Goal: Task Accomplishment & Management: Manage account settings

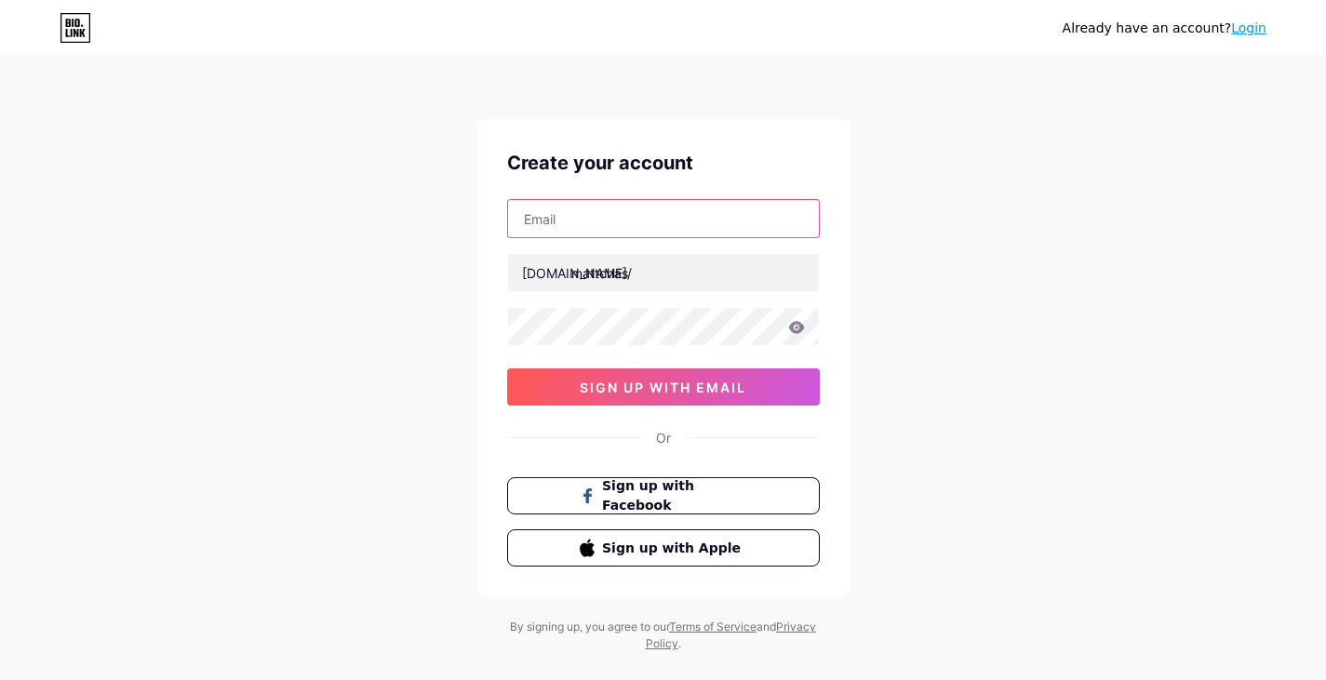
click at [696, 229] on input "text" at bounding box center [663, 218] width 311 height 37
type input "[EMAIL_ADDRESS][DOMAIN_NAME]"
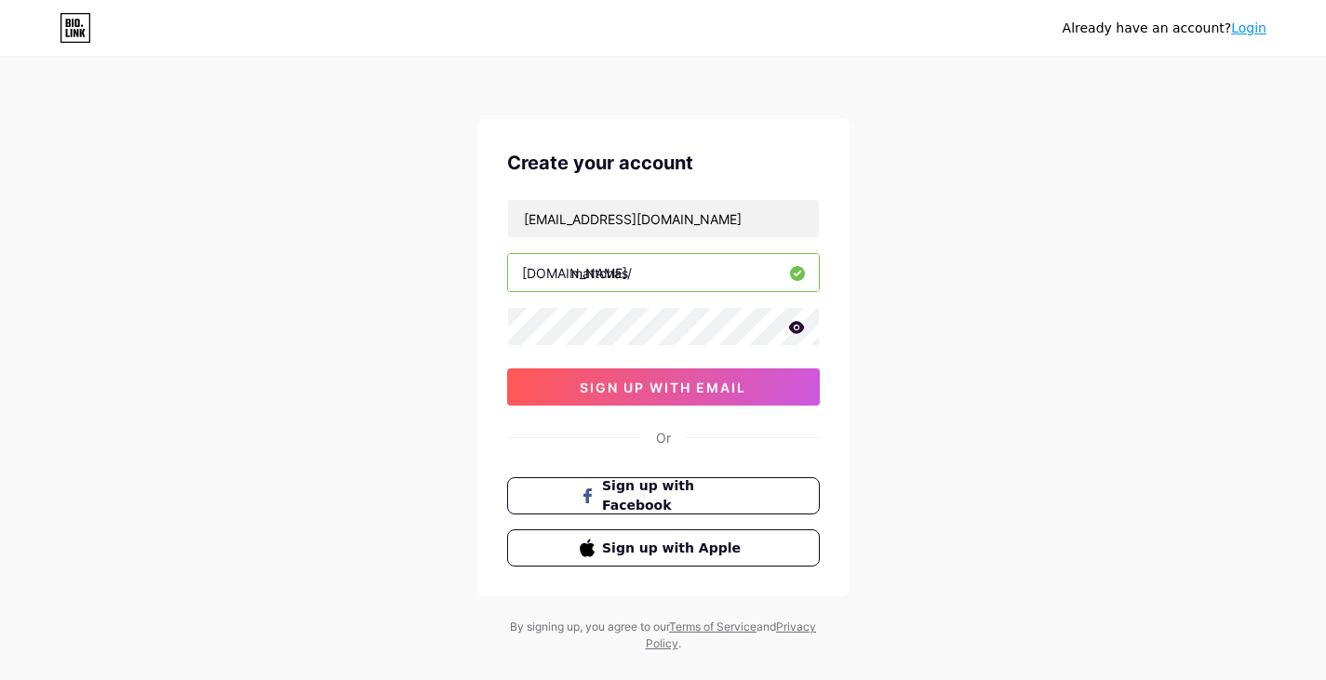
click at [792, 329] on icon at bounding box center [796, 327] width 16 height 12
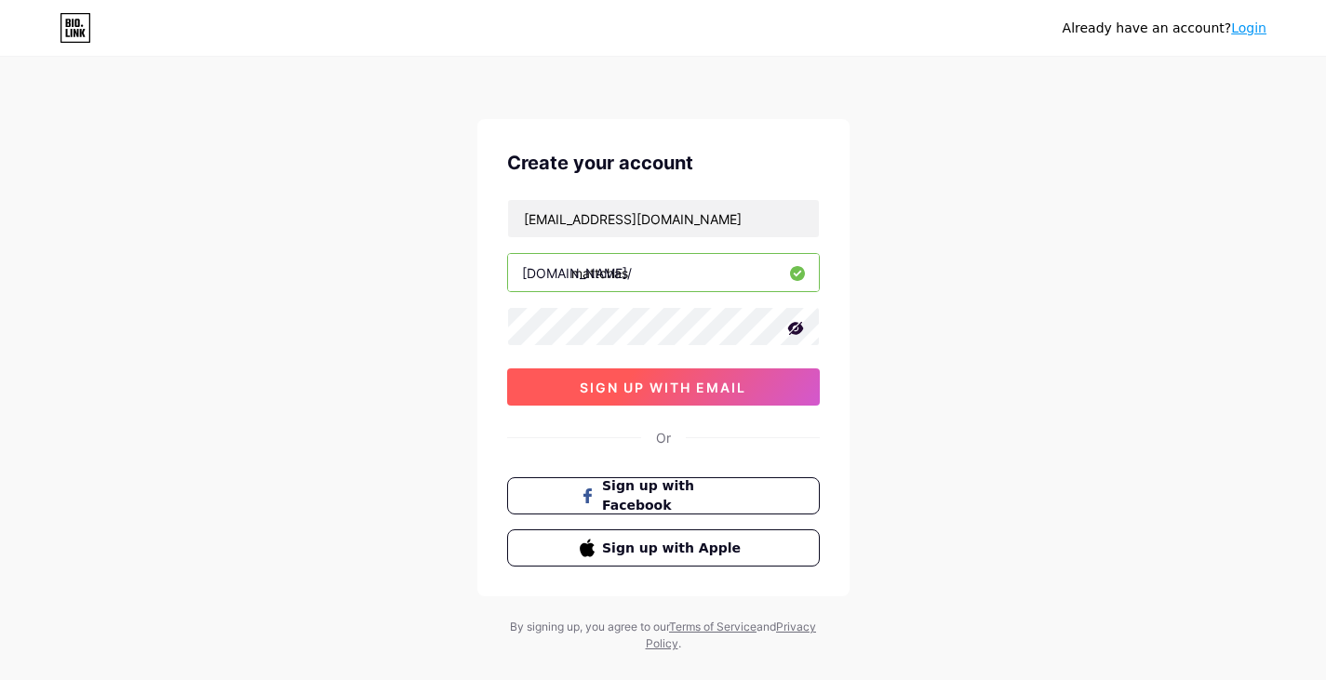
click at [580, 382] on span "sign up with email" at bounding box center [663, 388] width 167 height 16
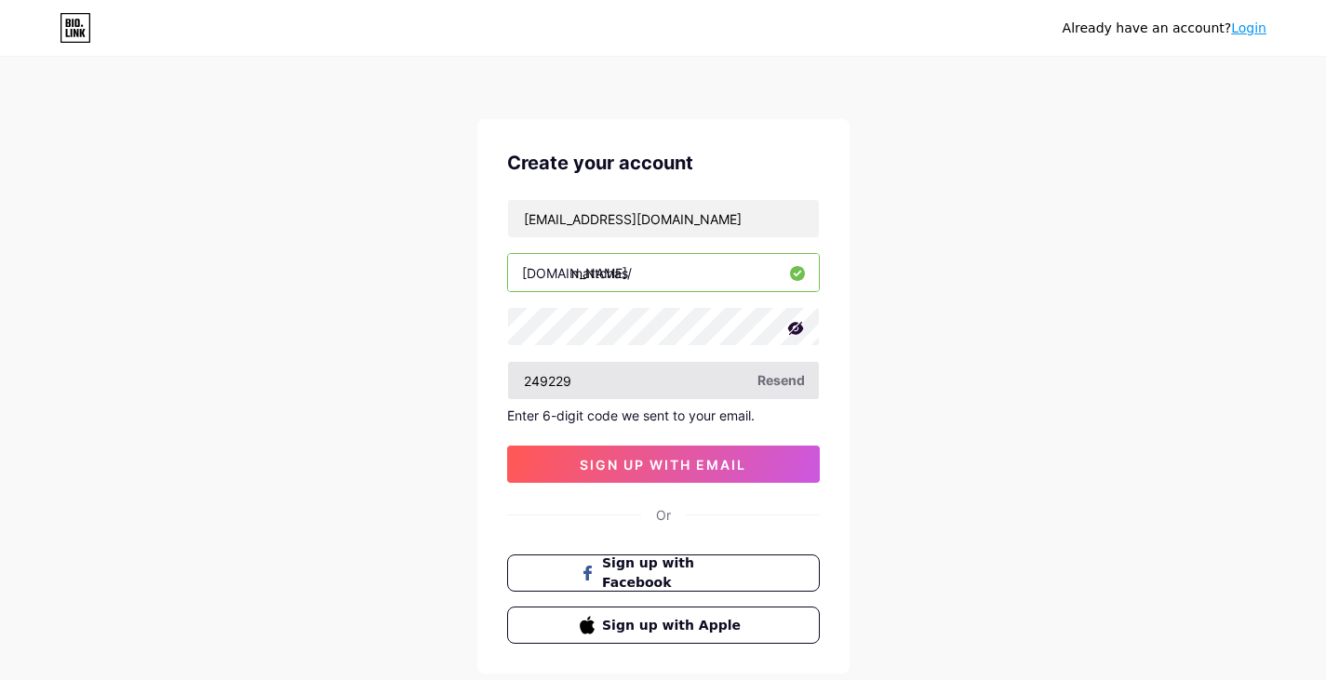
type input "249229"
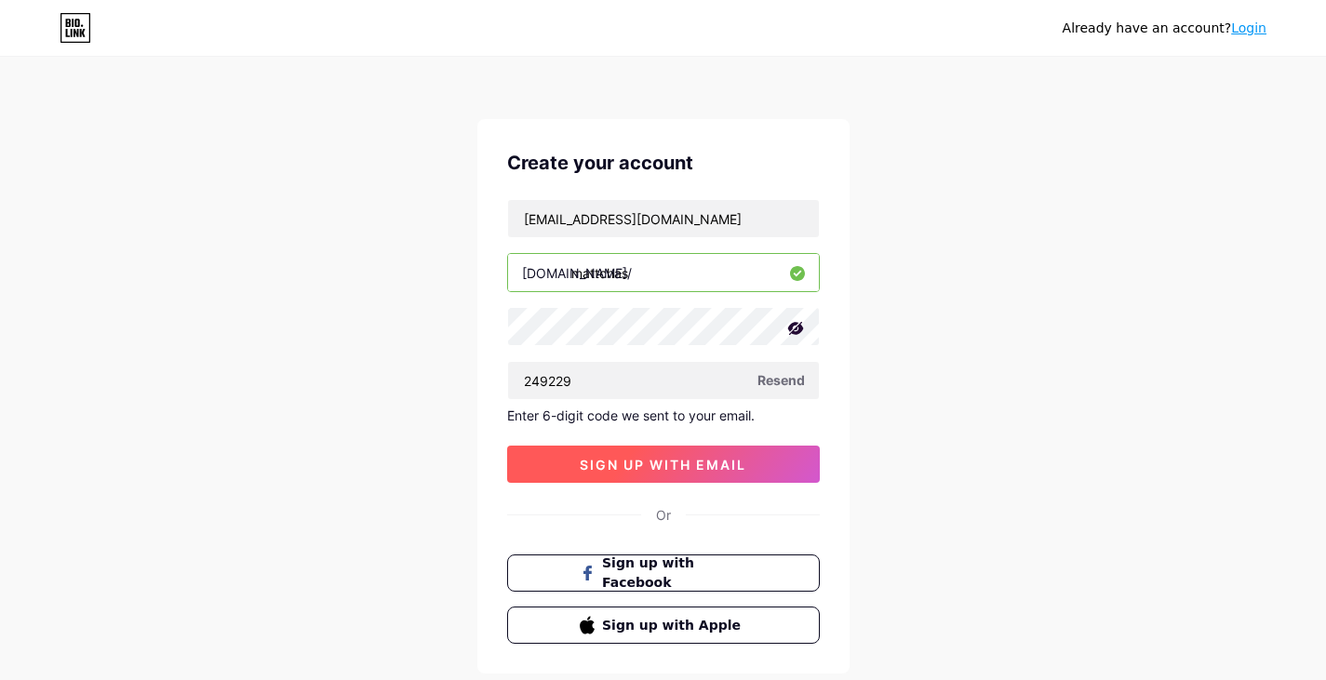
click at [669, 466] on span "sign up with email" at bounding box center [663, 465] width 167 height 16
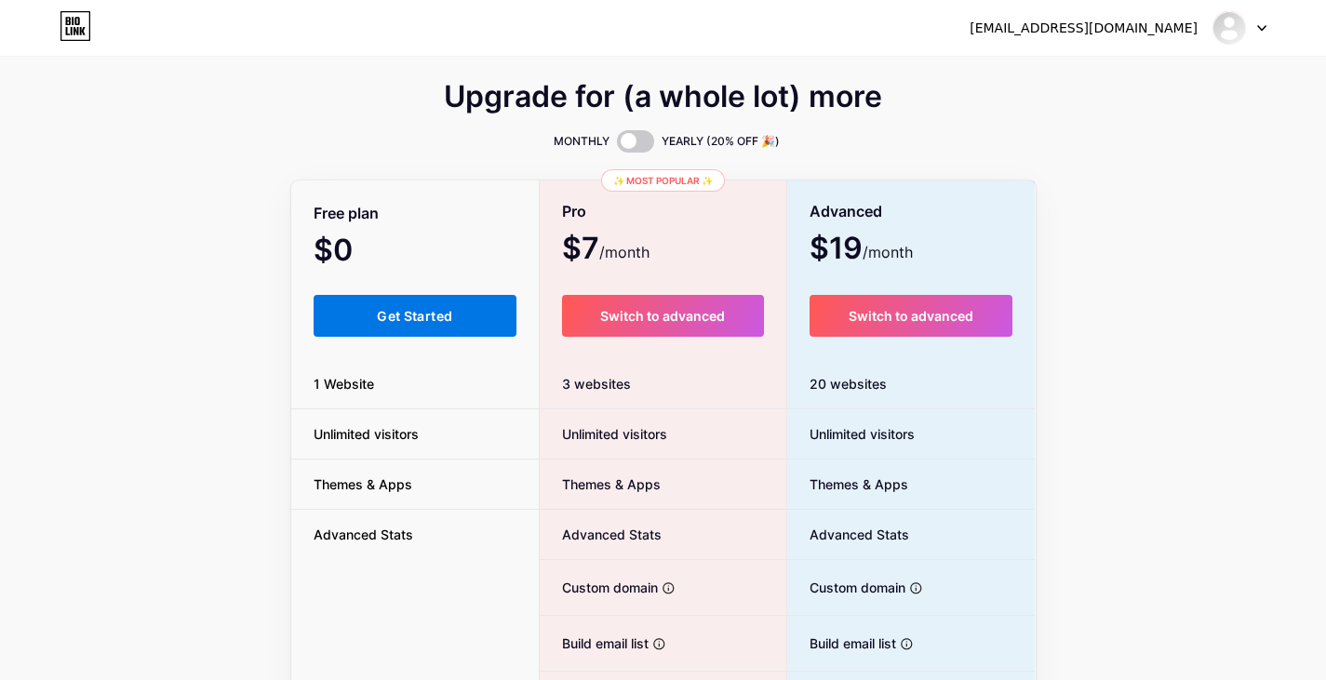
click at [424, 320] on span "Get Started" at bounding box center [414, 316] width 75 height 16
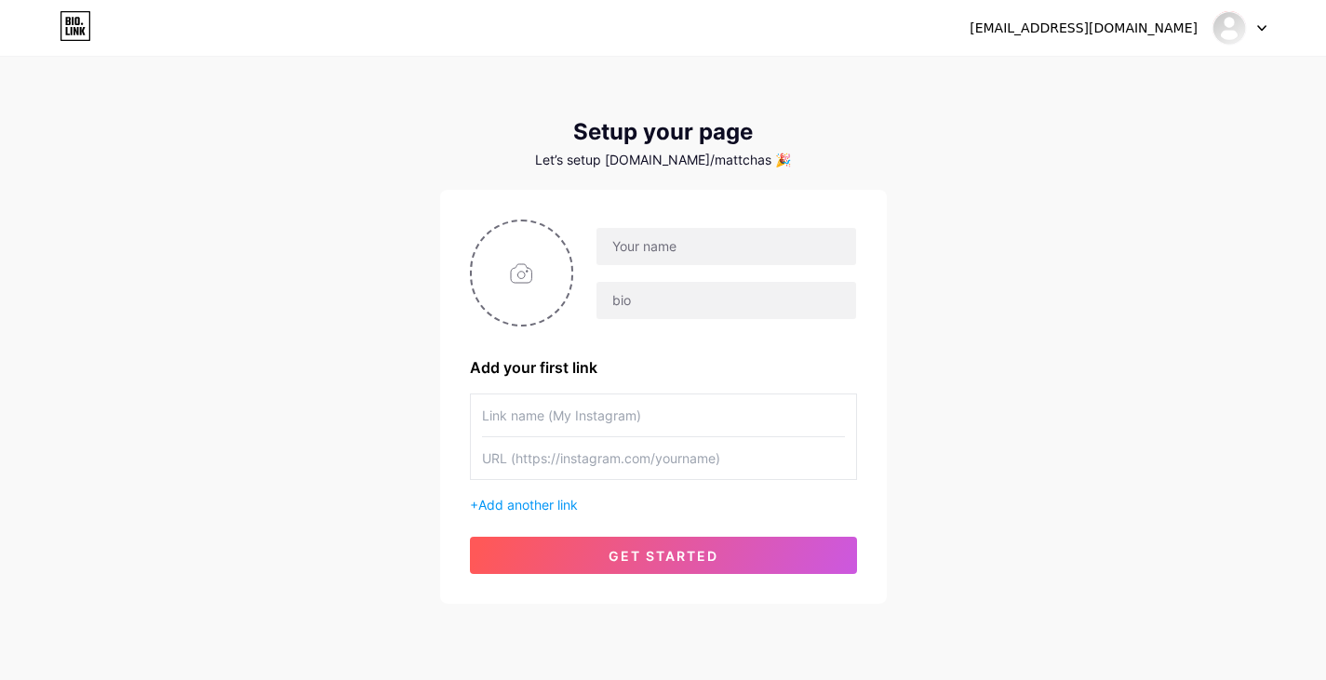
click at [644, 403] on input "text" at bounding box center [663, 416] width 363 height 42
click at [529, 489] on div "+ Add another link" at bounding box center [663, 454] width 387 height 121
click at [533, 502] on span "Add another link" at bounding box center [528, 505] width 100 height 16
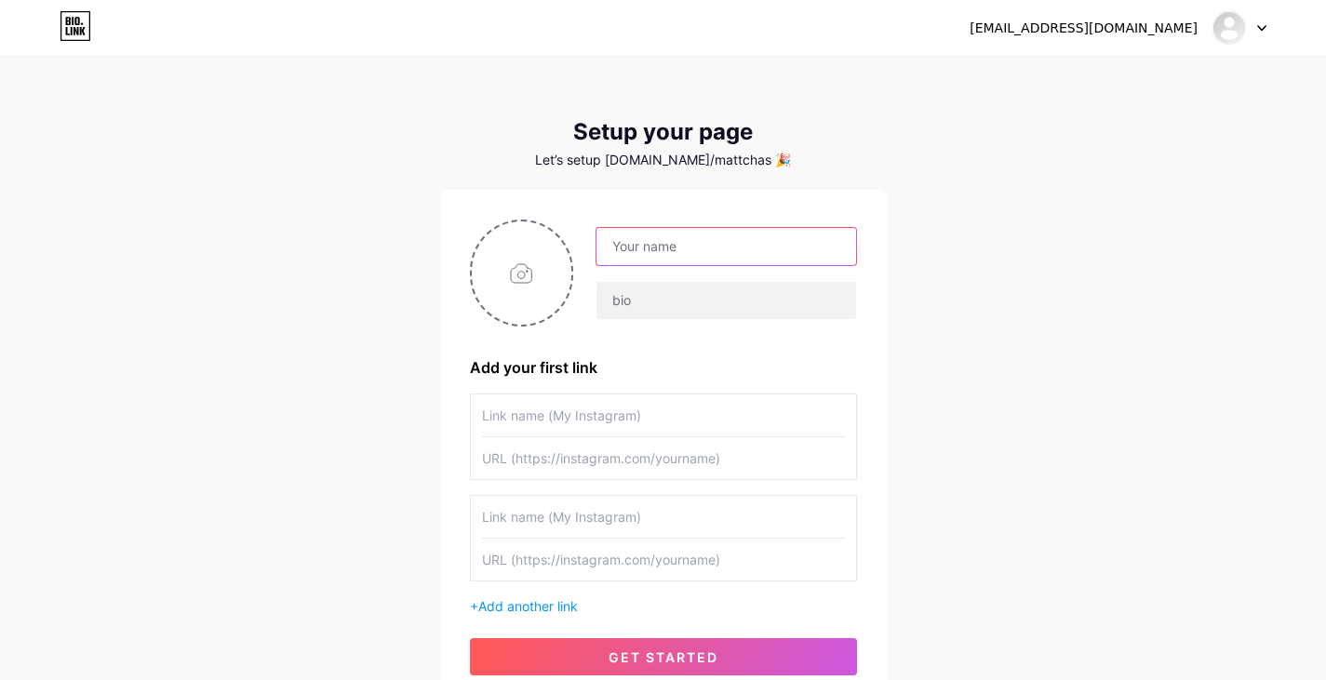
click at [715, 237] on input "text" at bounding box center [725, 246] width 259 height 37
type input "[PERSON_NAME]"
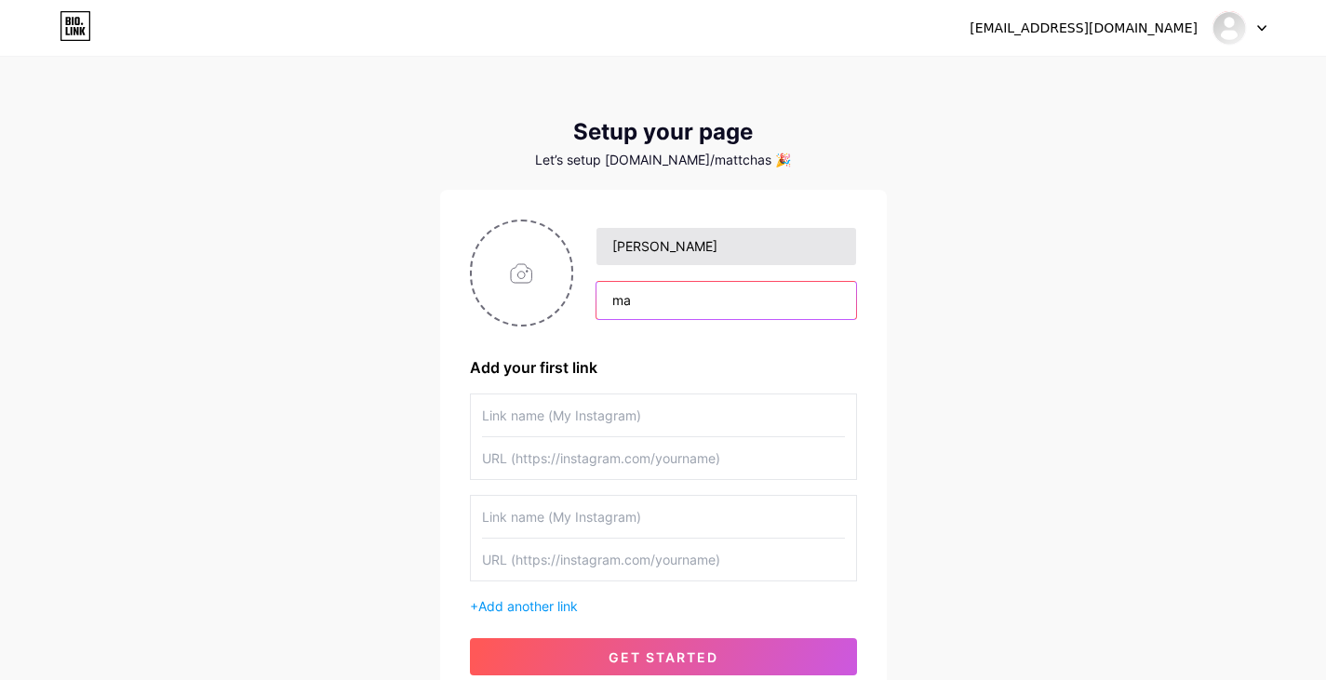
type input "m"
type input "e"
type input "learning the ropes of life"
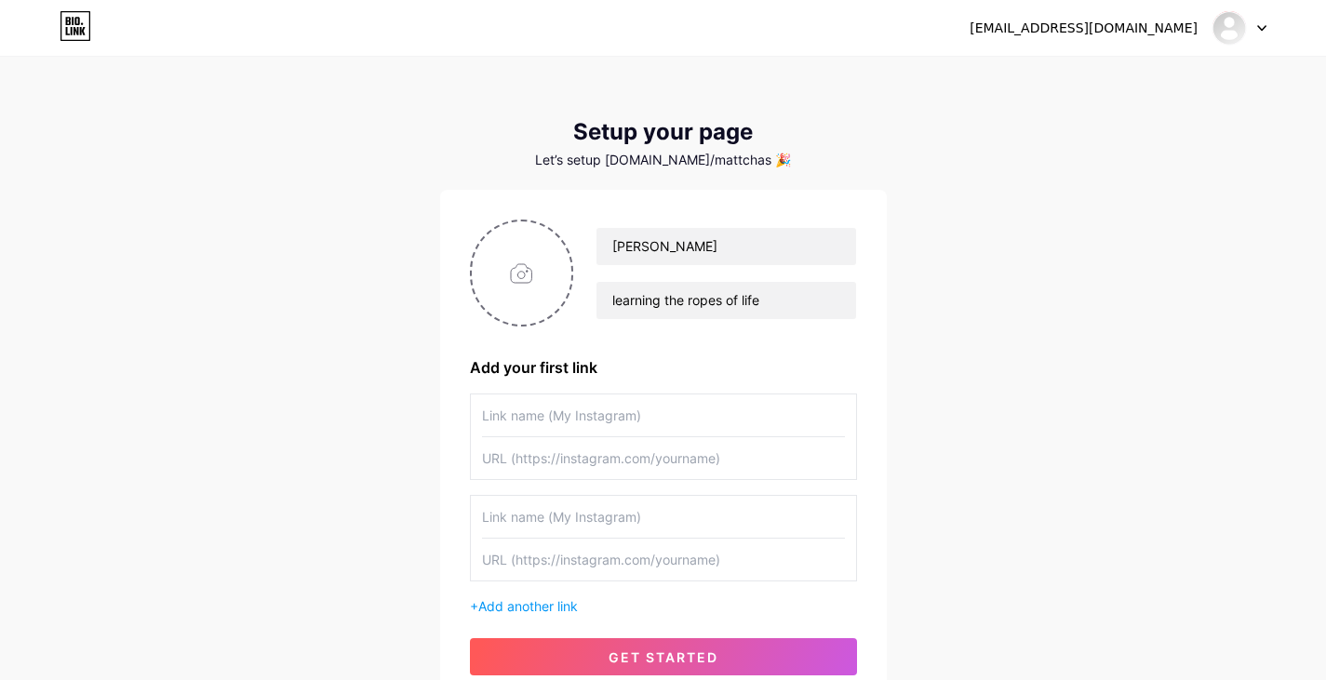
click at [613, 414] on input "text" at bounding box center [663, 416] width 363 height 42
type input "m.attchas"
click at [637, 452] on input "text" at bounding box center [663, 458] width 363 height 42
paste input "[URL][DOMAIN_NAME][DOMAIN_NAME]"
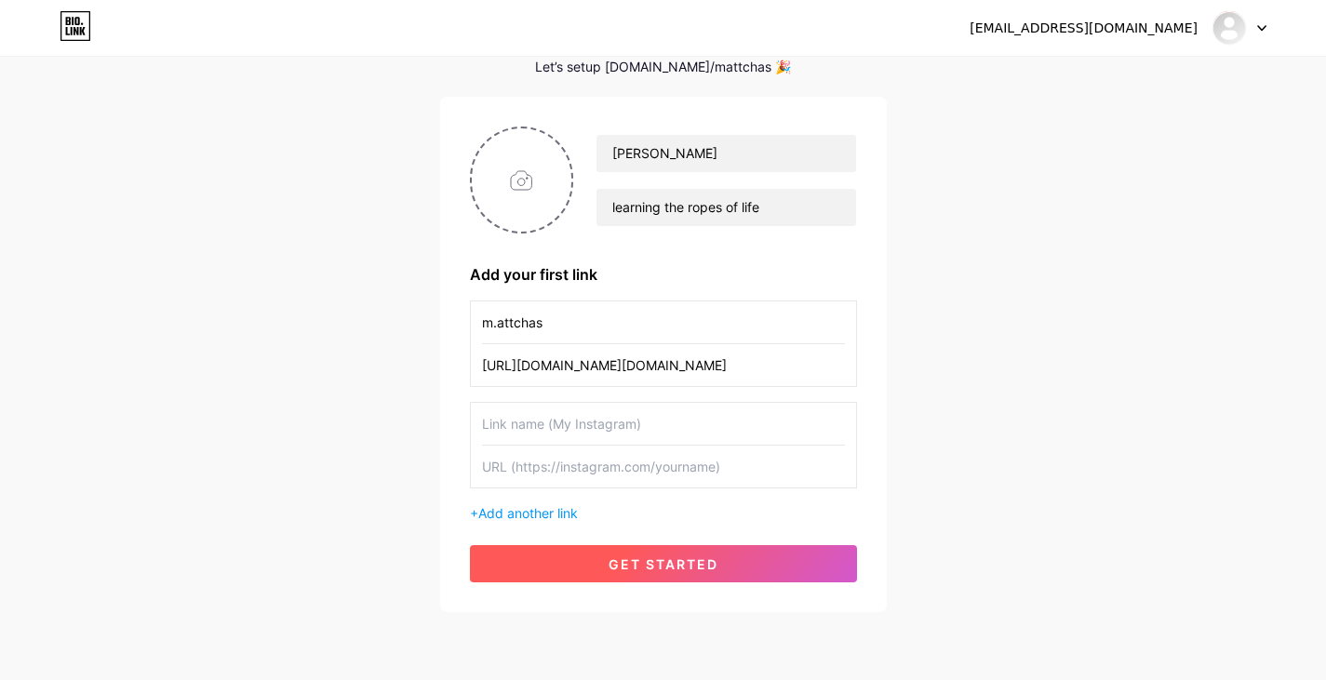
type input "[URL][DOMAIN_NAME][DOMAIN_NAME]"
click at [717, 569] on span "get started" at bounding box center [664, 564] width 110 height 16
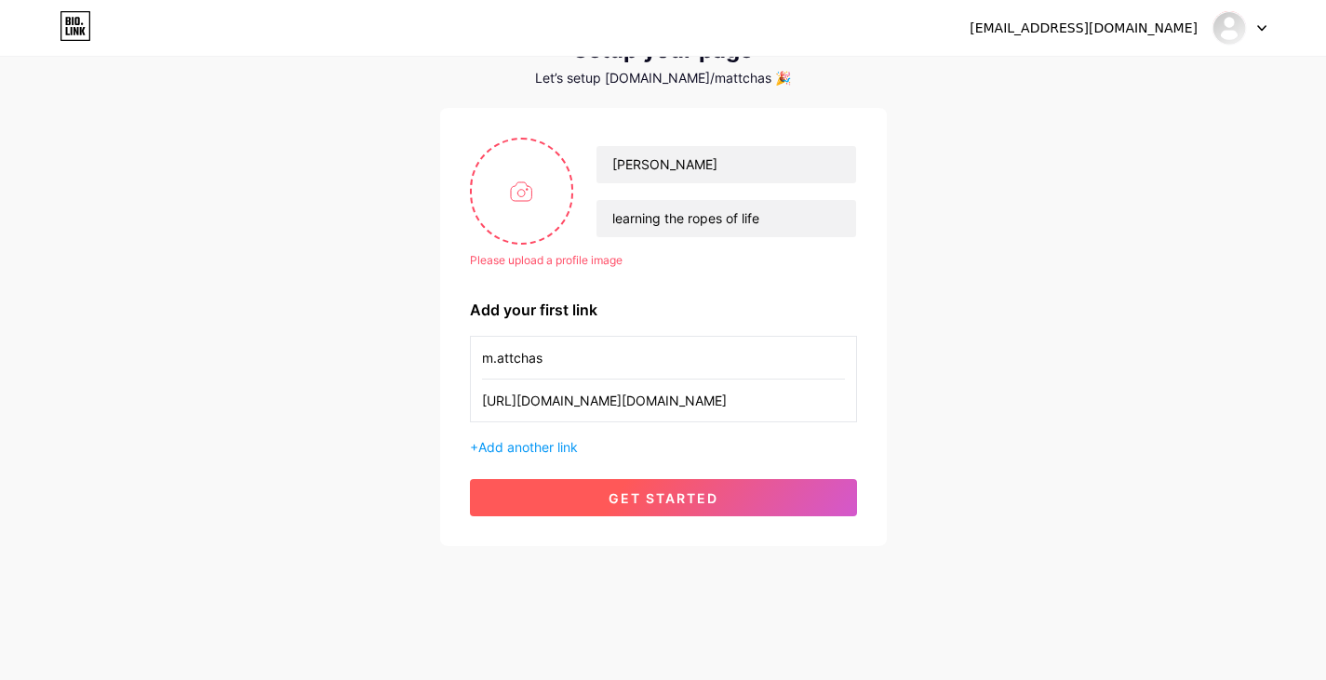
scroll to position [82, 0]
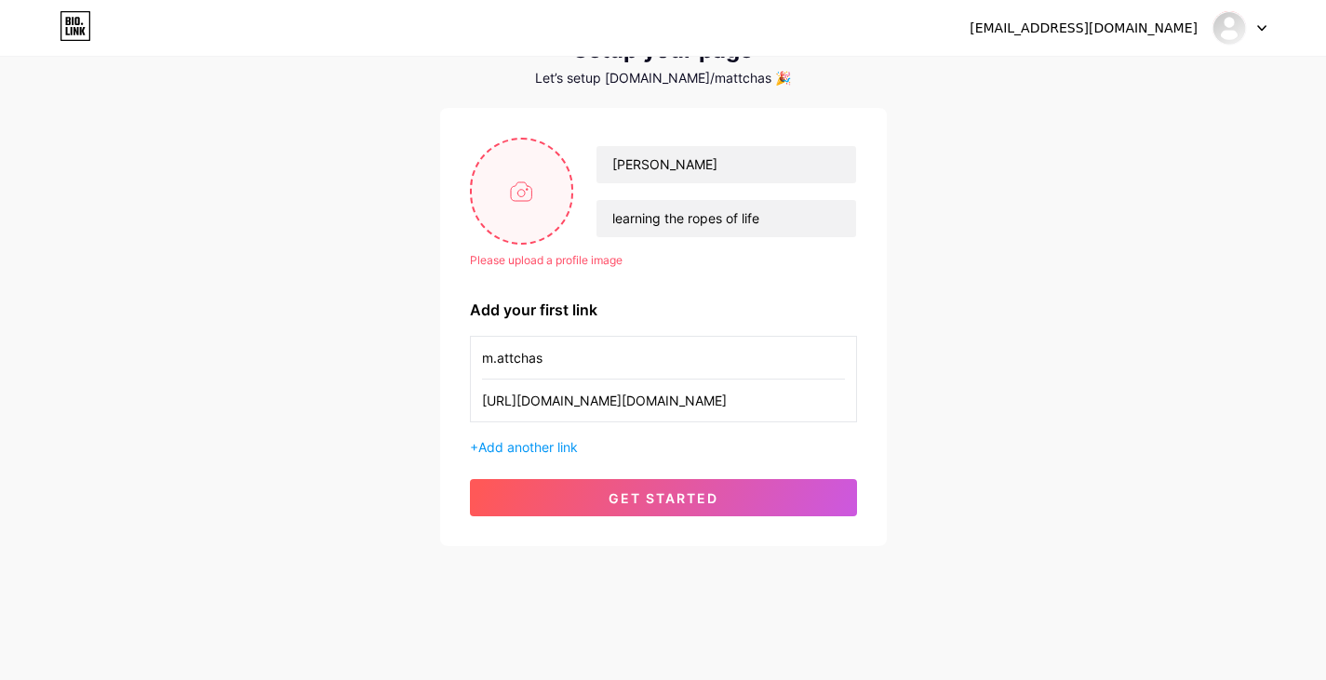
click at [489, 188] on input "file" at bounding box center [522, 191] width 100 height 103
click at [502, 207] on input "file" at bounding box center [522, 191] width 100 height 103
type input "C:\fakepath\WhatsApp Image 2025-08-16 at 2.23.33 PM.jpeg"
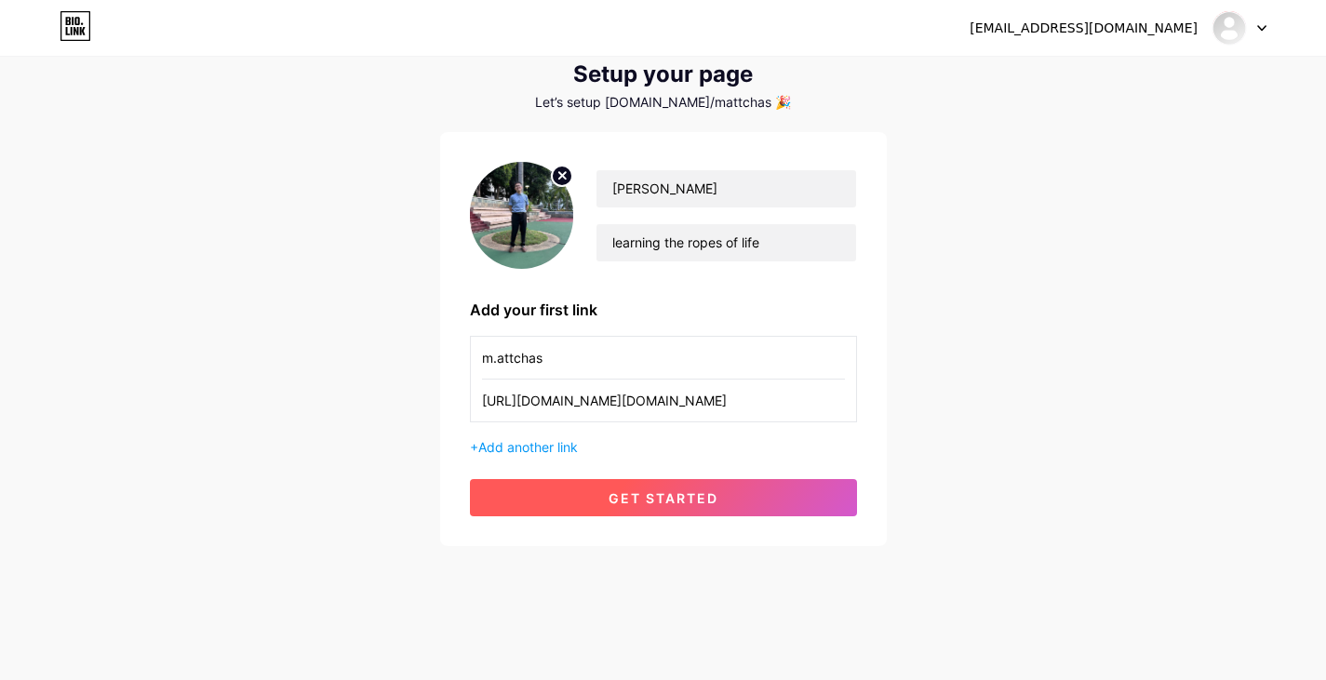
click at [693, 489] on button "get started" at bounding box center [663, 497] width 387 height 37
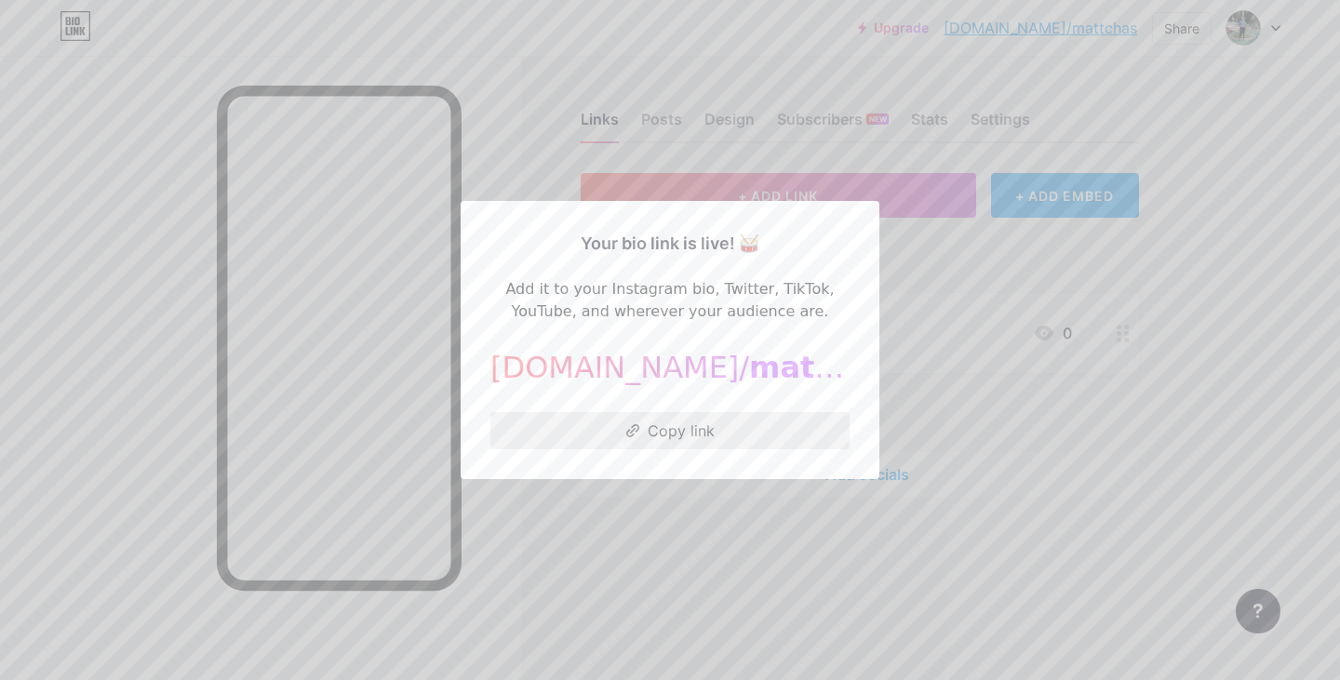
click at [702, 429] on button "Copy link" at bounding box center [669, 430] width 359 height 37
click at [1132, 266] on div at bounding box center [670, 340] width 1340 height 680
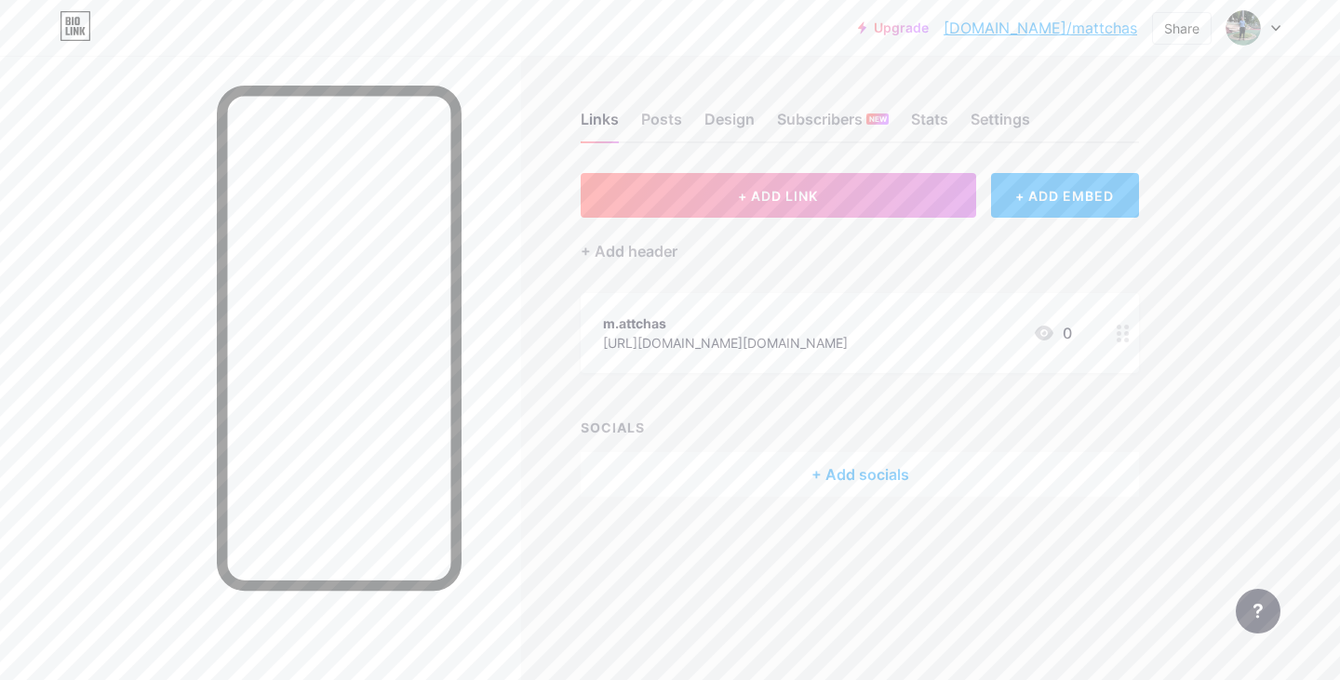
click at [1264, 20] on div at bounding box center [1253, 27] width 54 height 33
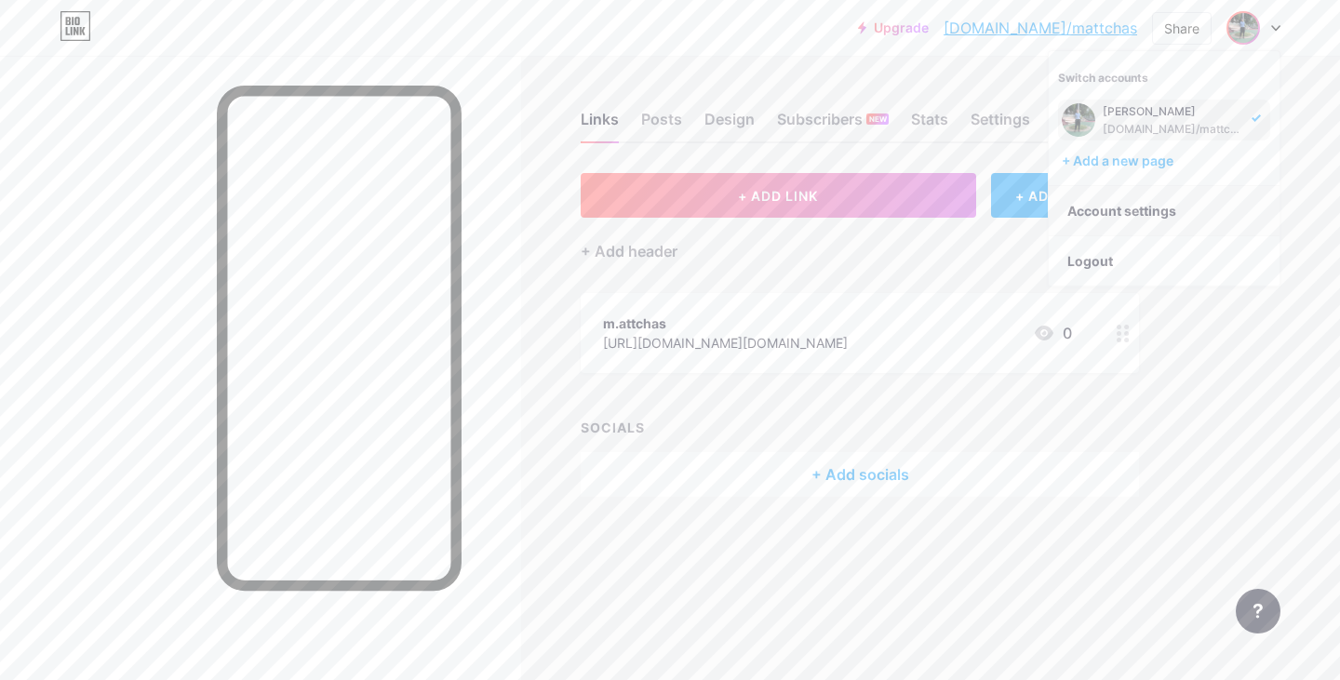
click at [1083, 217] on link "Account settings" at bounding box center [1164, 211] width 231 height 50
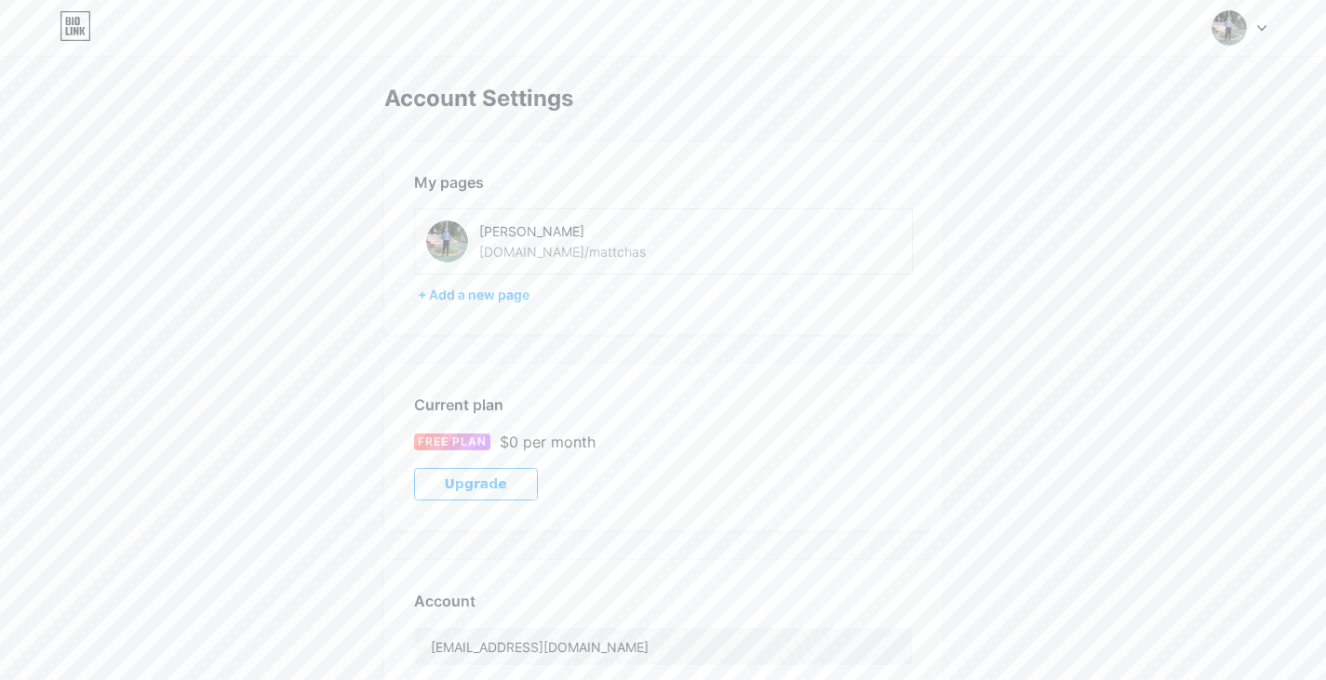
click at [450, 247] on img at bounding box center [447, 242] width 42 height 42
click at [1236, 28] on img at bounding box center [1229, 27] width 35 height 35
click at [1150, 118] on div "matthias [DOMAIN_NAME]/mattchas" at bounding box center [1160, 119] width 143 height 33
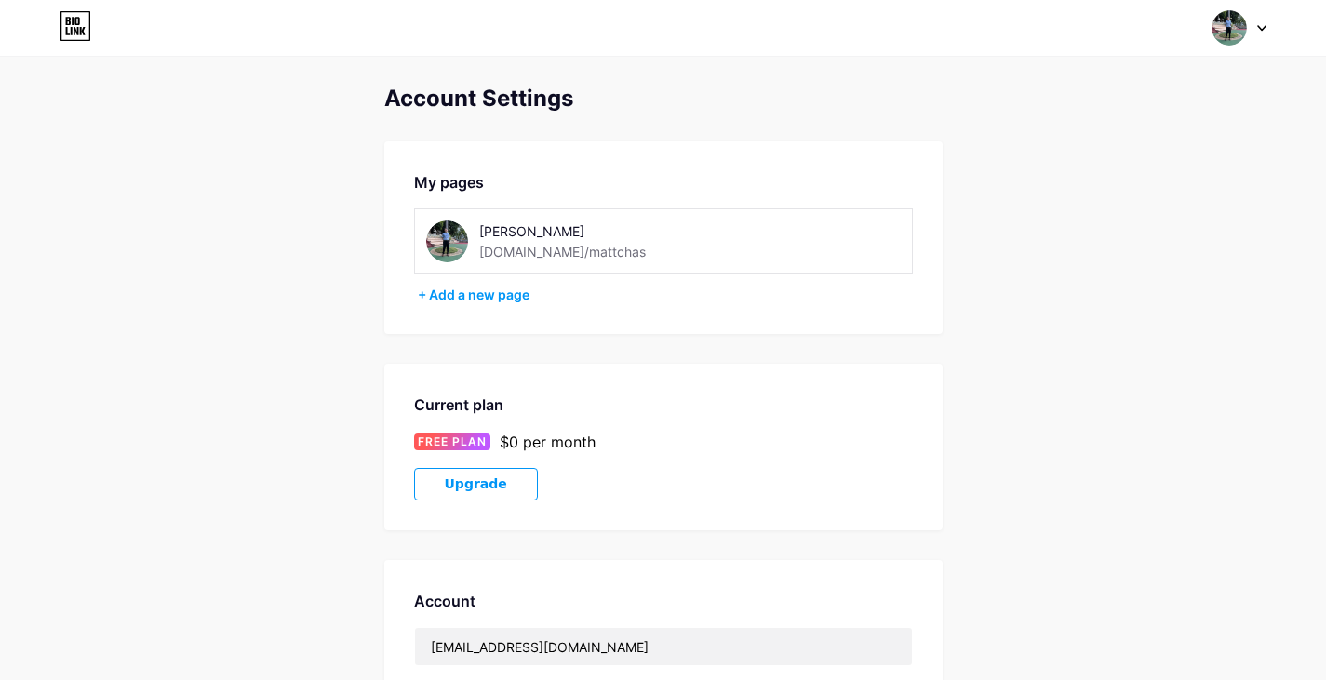
drag, startPoint x: 498, startPoint y: 234, endPoint x: 489, endPoint y: 243, distance: 13.2
click at [489, 243] on div "[DOMAIN_NAME]/mattchas" at bounding box center [562, 252] width 167 height 20
click at [451, 248] on img at bounding box center [447, 242] width 42 height 42
click at [517, 262] on div "matthias [DOMAIN_NAME]/mattchas" at bounding box center [663, 241] width 499 height 66
click at [513, 230] on div "[PERSON_NAME]" at bounding box center [610, 231] width 263 height 20
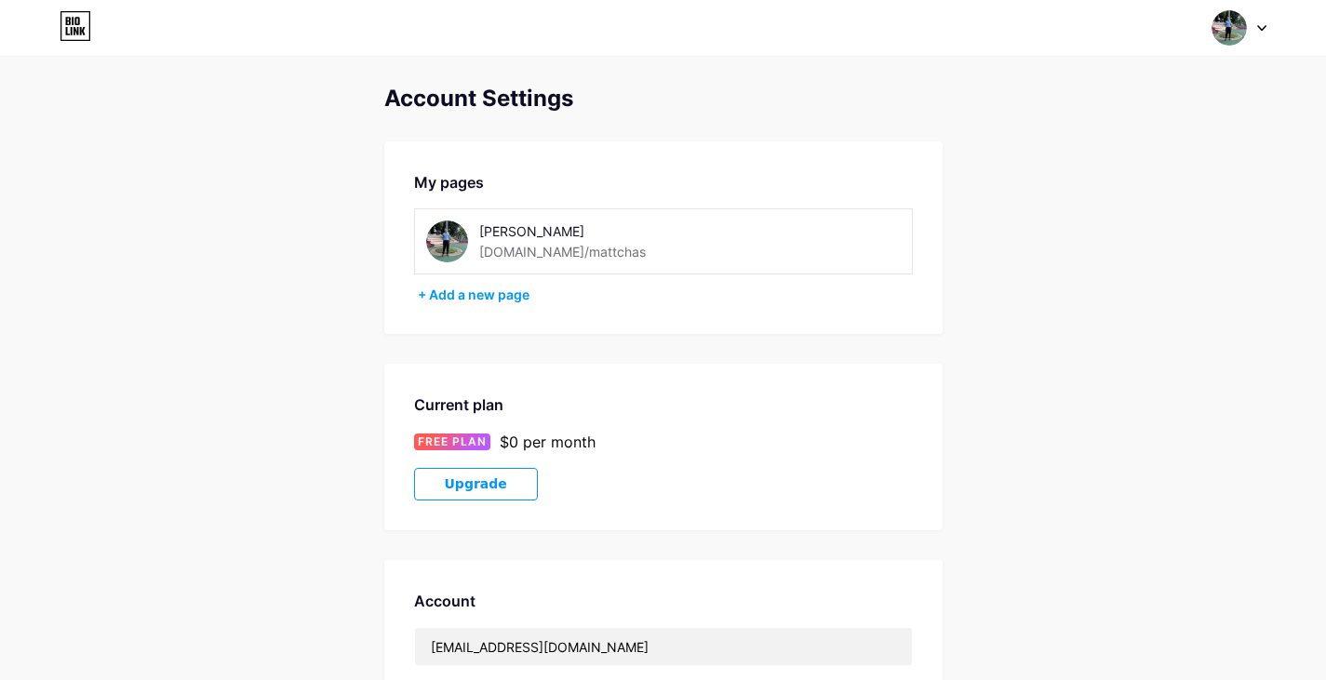
click at [63, 18] on icon at bounding box center [76, 26] width 32 height 30
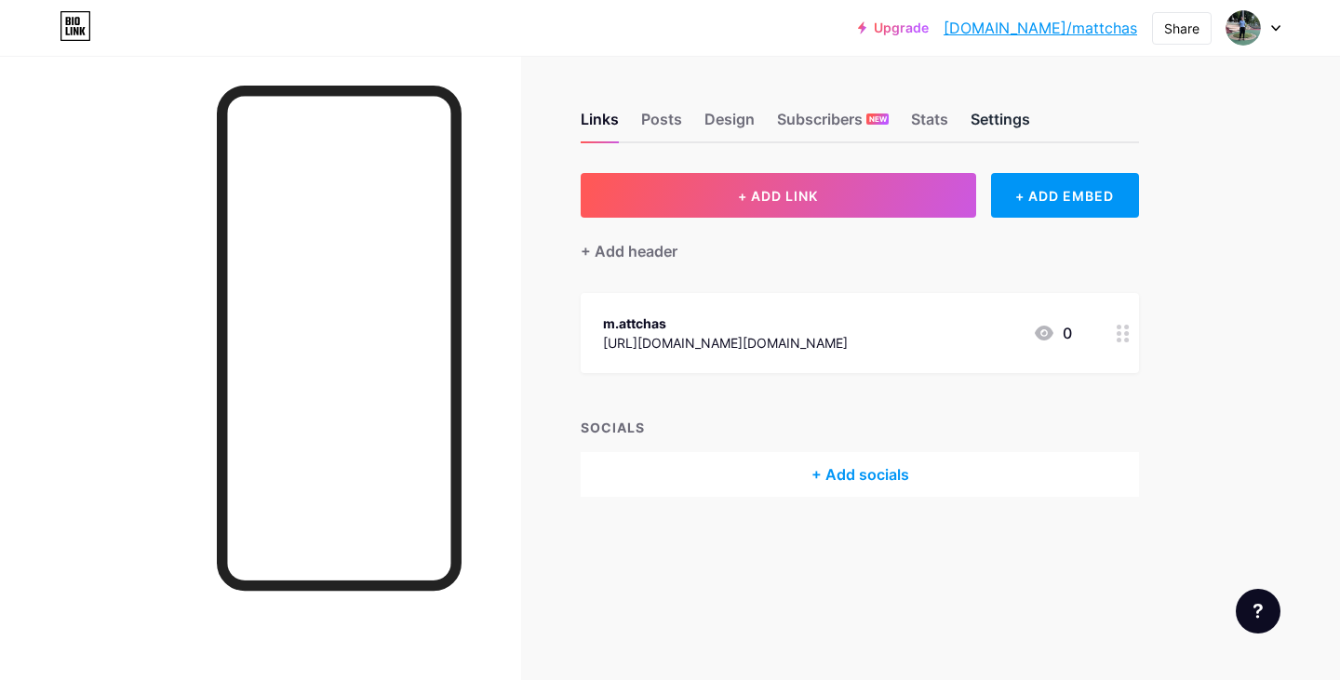
click at [998, 132] on div "Settings" at bounding box center [1001, 124] width 60 height 33
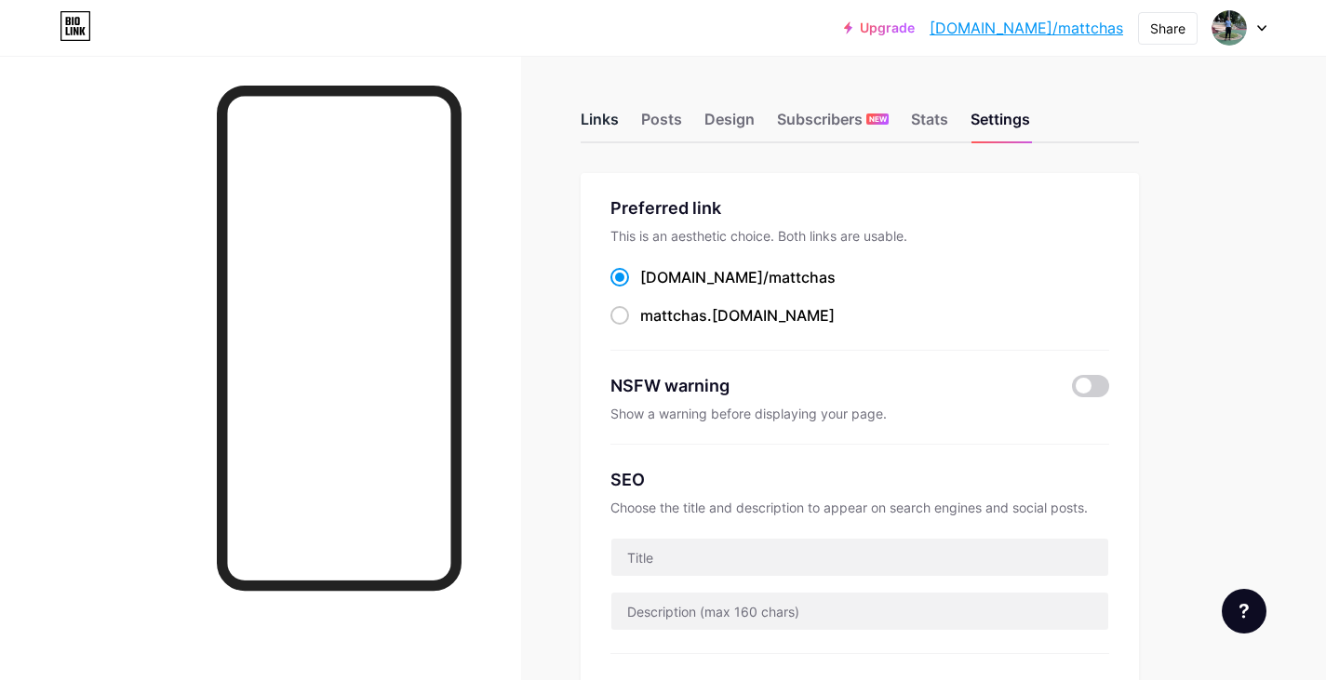
click at [596, 118] on div "Links" at bounding box center [600, 124] width 38 height 33
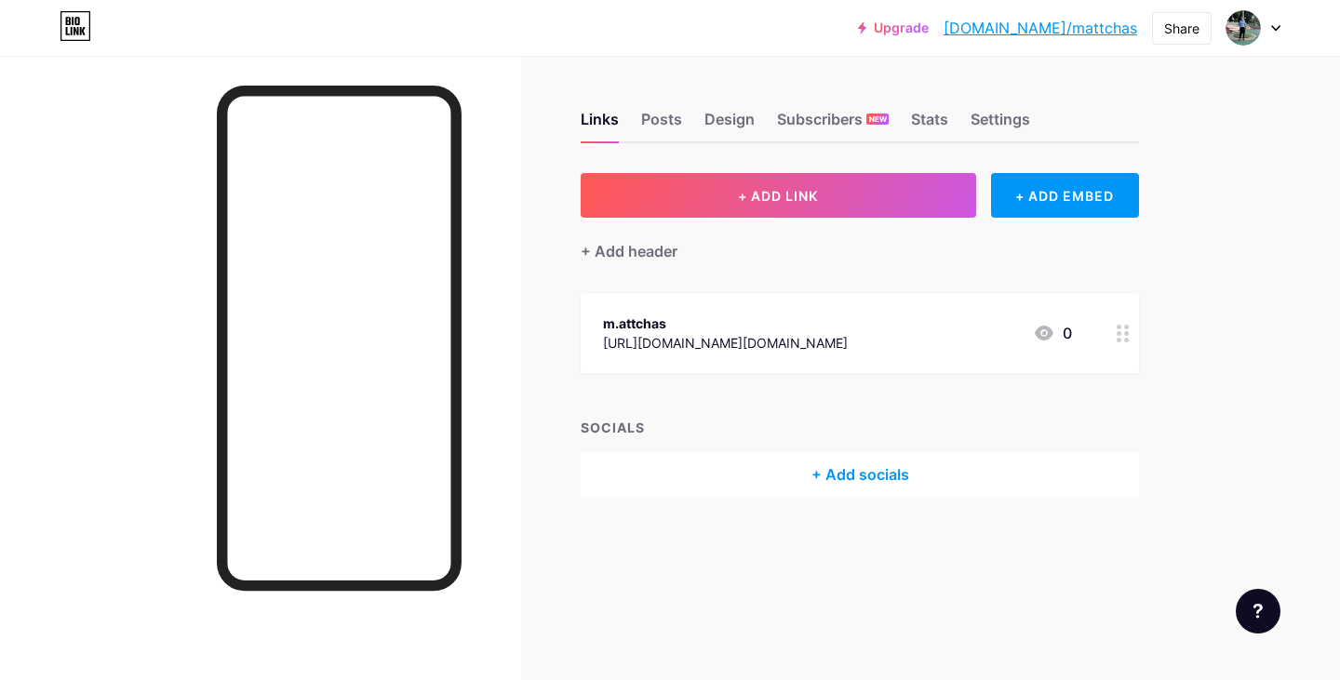
click at [687, 114] on div "Links Posts Design Subscribers NEW Stats Settings" at bounding box center [860, 110] width 558 height 65
click at [676, 116] on div "Posts" at bounding box center [661, 124] width 41 height 33
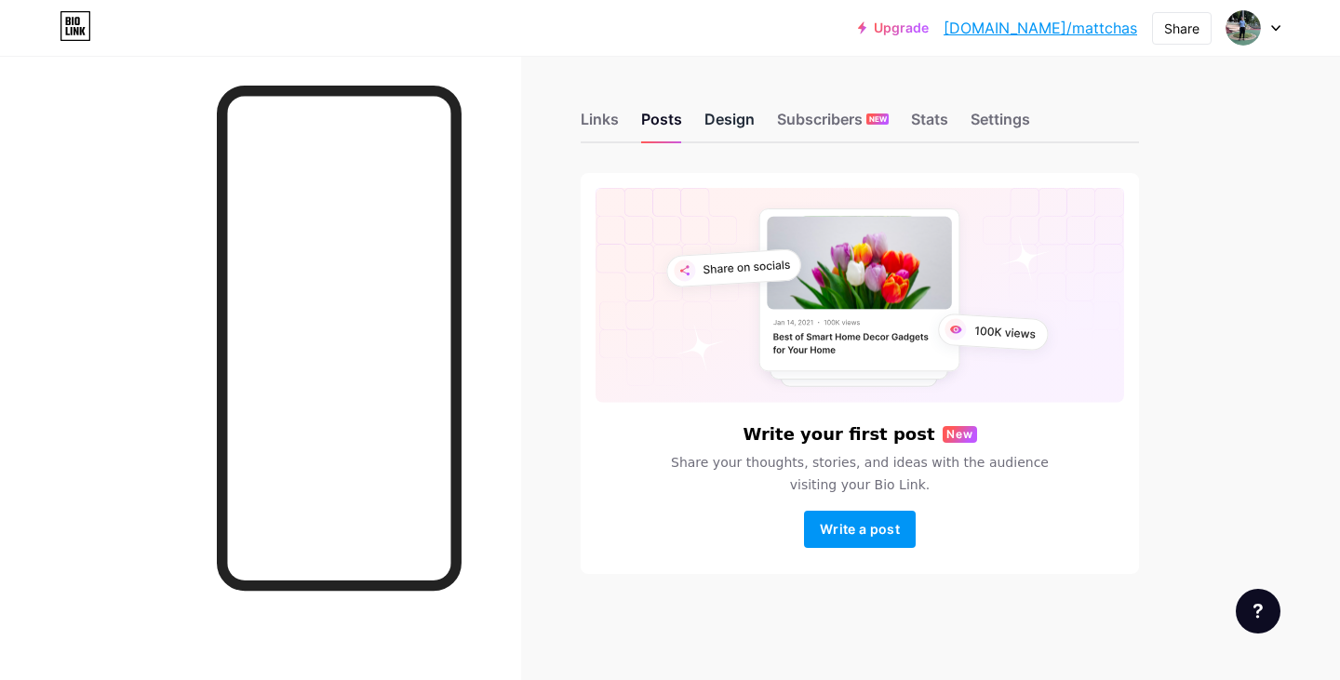
click at [717, 115] on div "Design" at bounding box center [729, 124] width 50 height 33
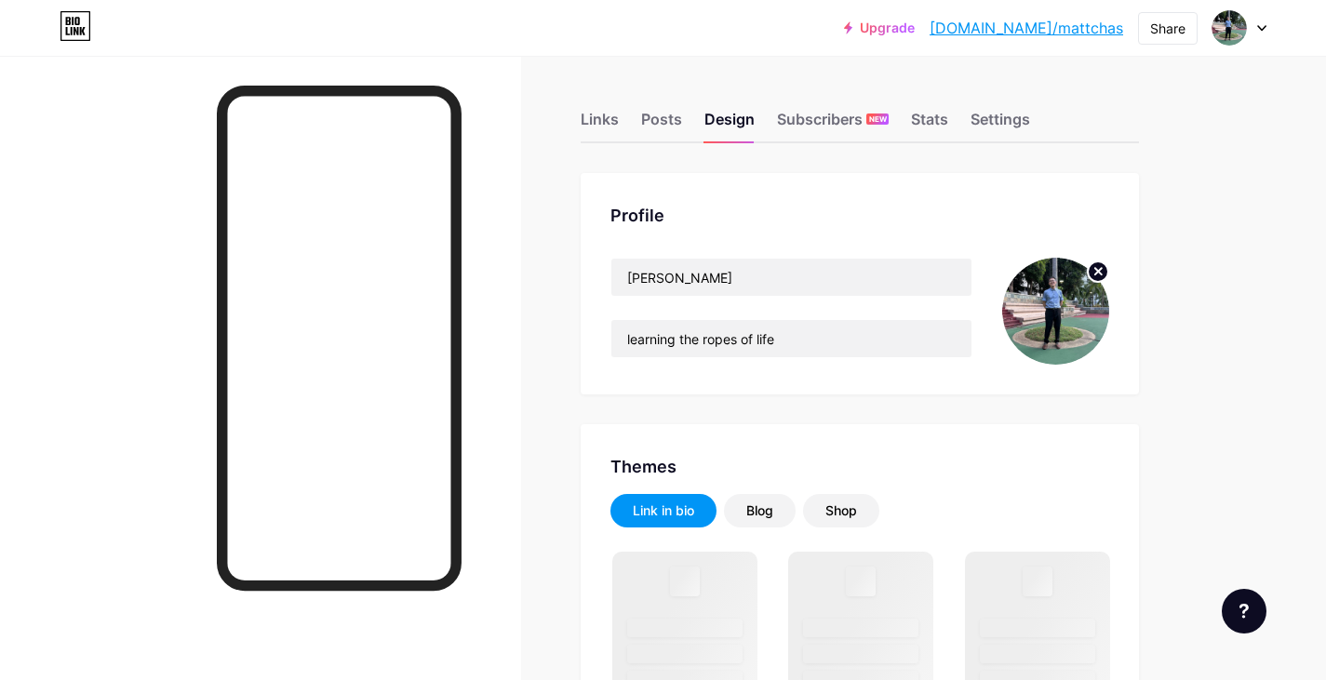
click at [1095, 273] on circle at bounding box center [1098, 271] width 20 height 20
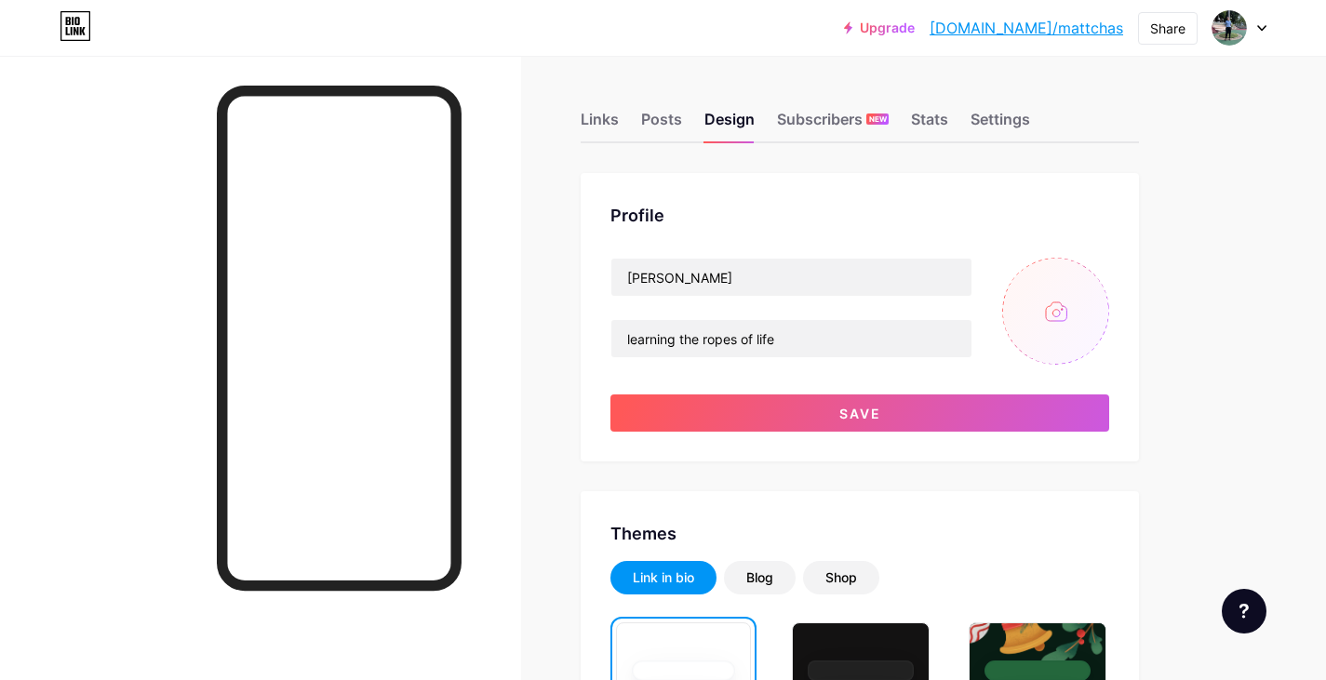
click at [1078, 290] on input "file" at bounding box center [1055, 311] width 107 height 107
type input "C:\fakepath\WhatsApp Image [DATE] 1.36.55 AM.jpeg"
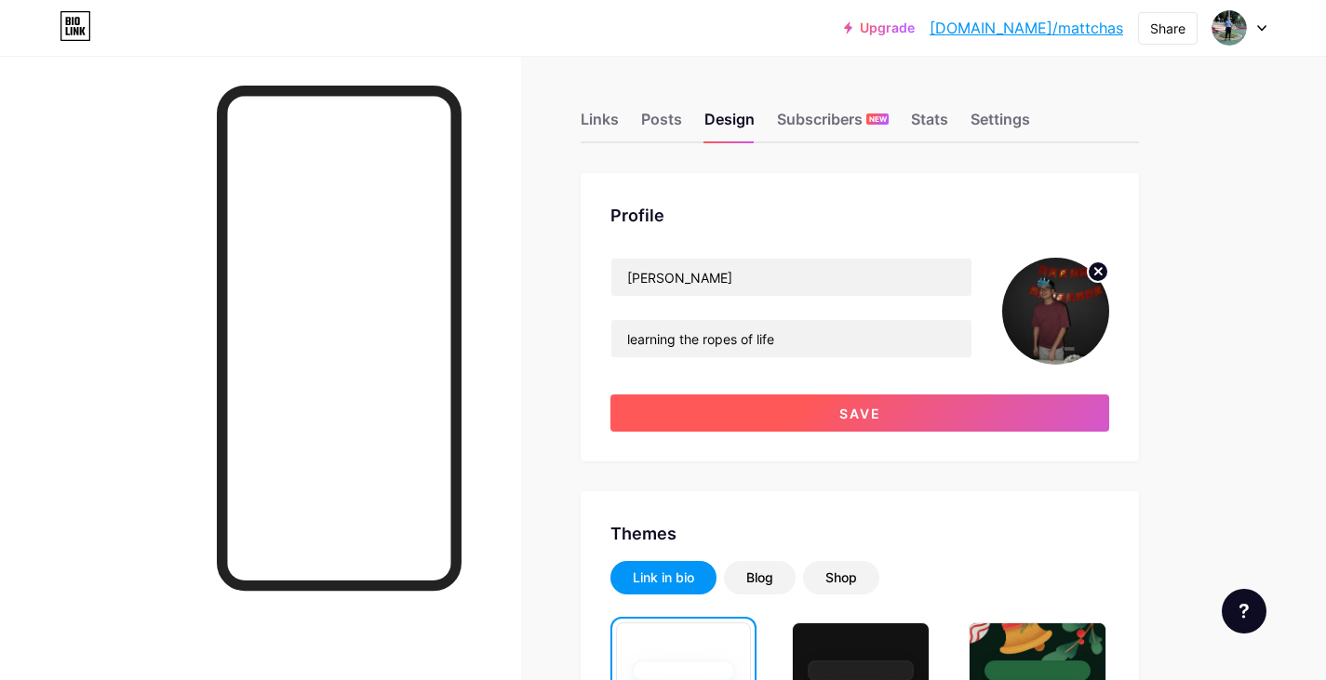
click at [1061, 410] on button "Save" at bounding box center [859, 413] width 499 height 37
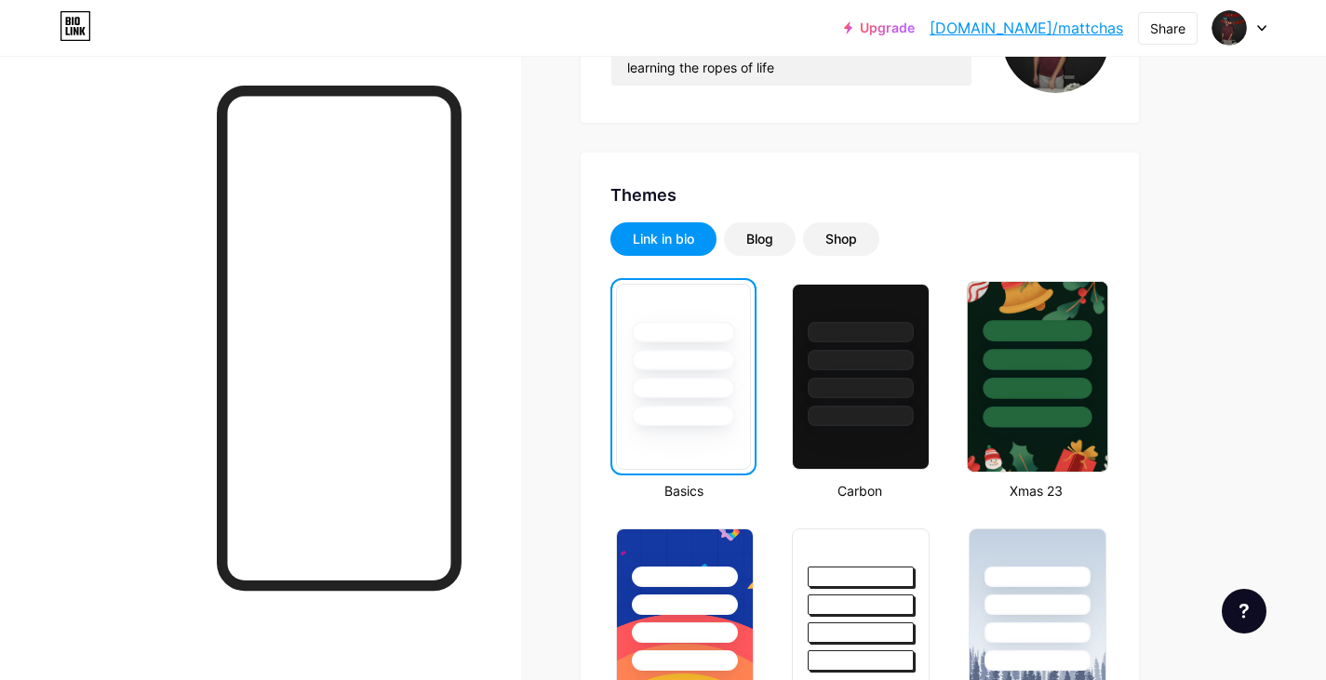
scroll to position [372, 0]
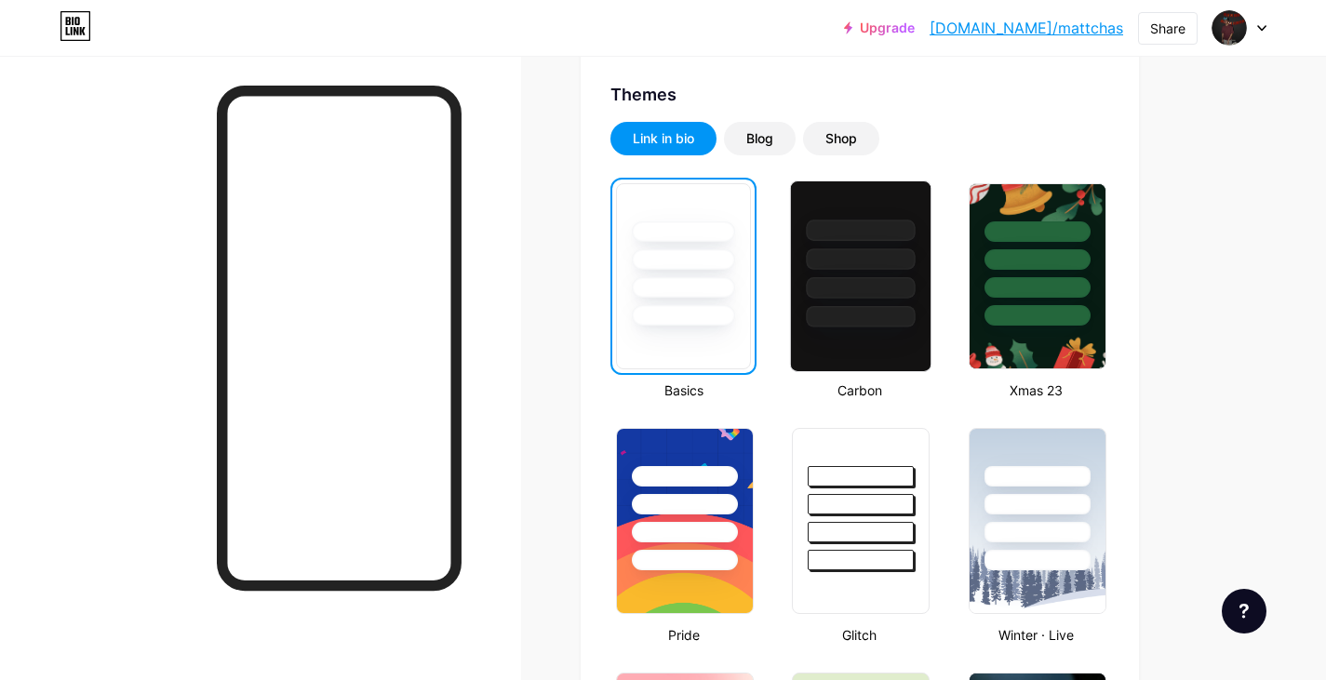
click at [871, 318] on div at bounding box center [861, 316] width 109 height 21
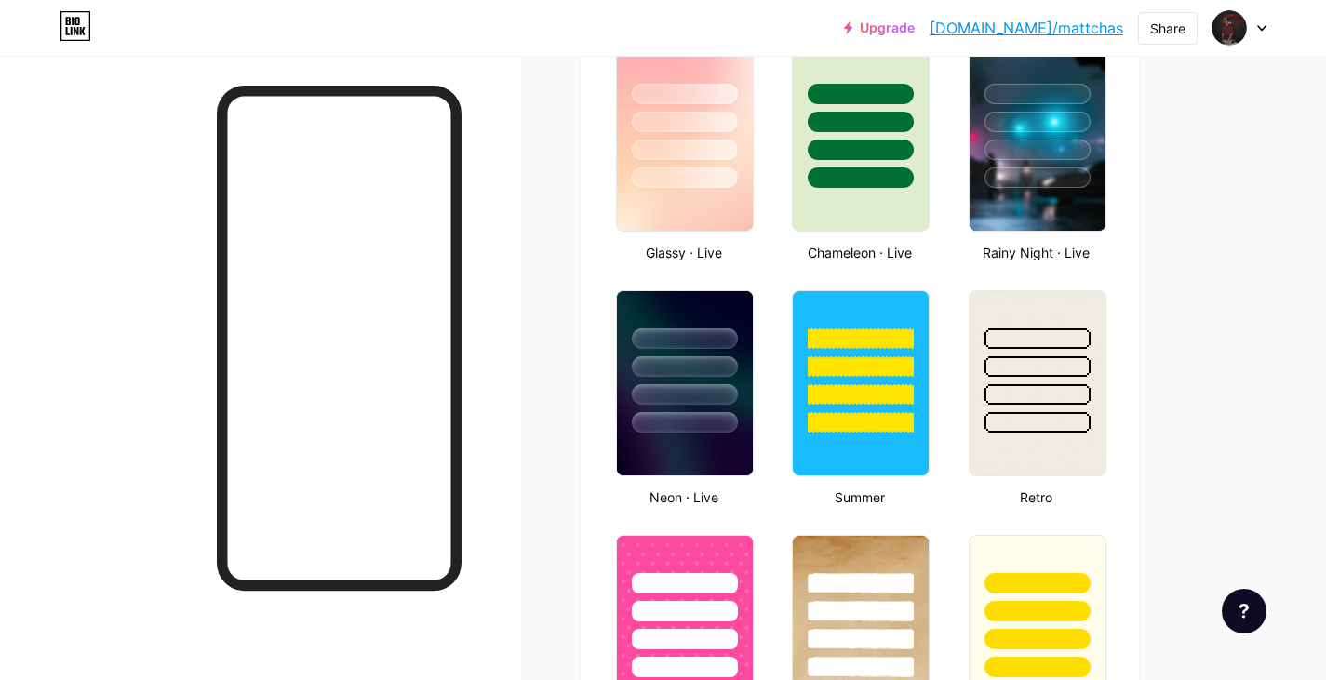
scroll to position [1024, 0]
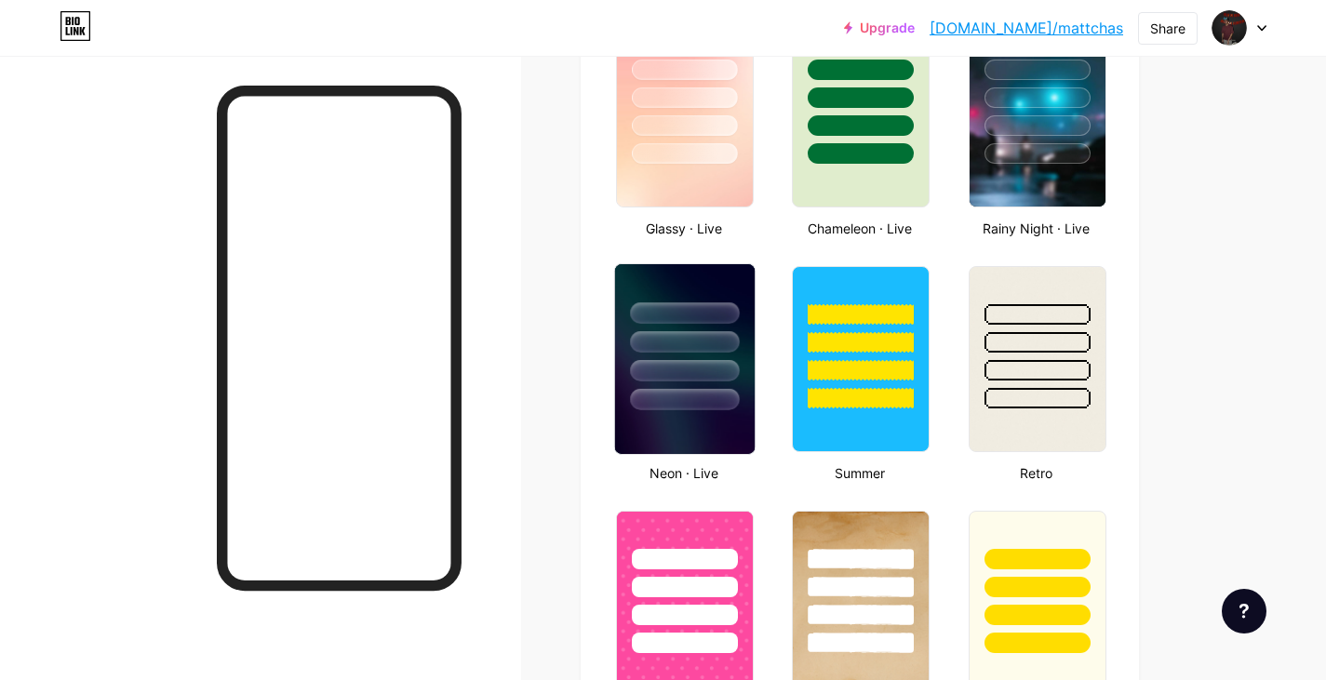
click at [730, 382] on div at bounding box center [685, 337] width 140 height 146
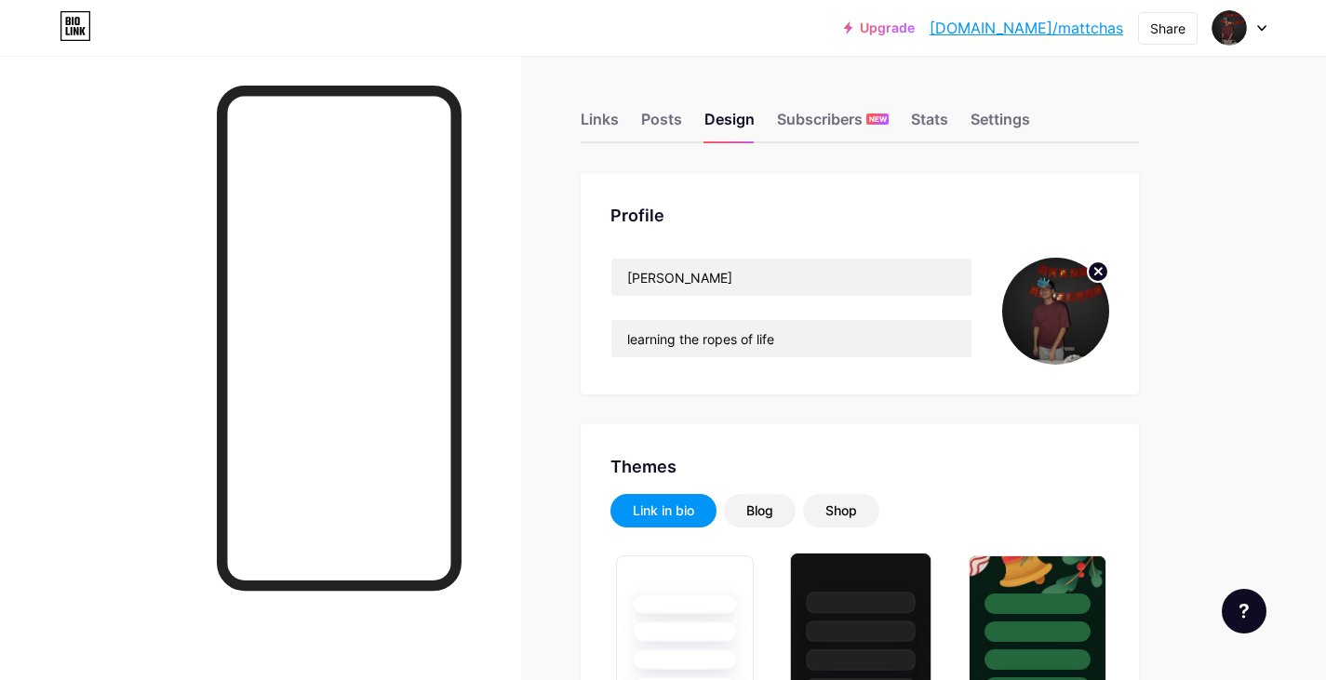
scroll to position [372, 0]
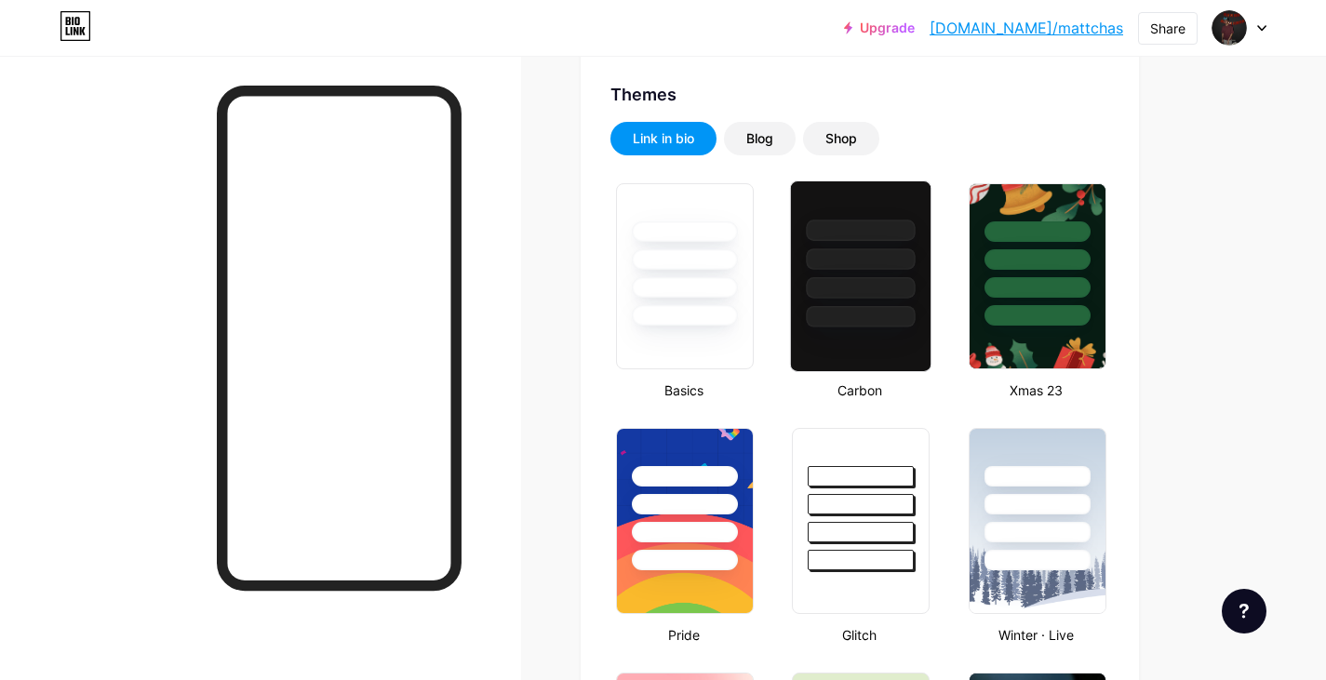
click at [883, 328] on div at bounding box center [860, 277] width 141 height 192
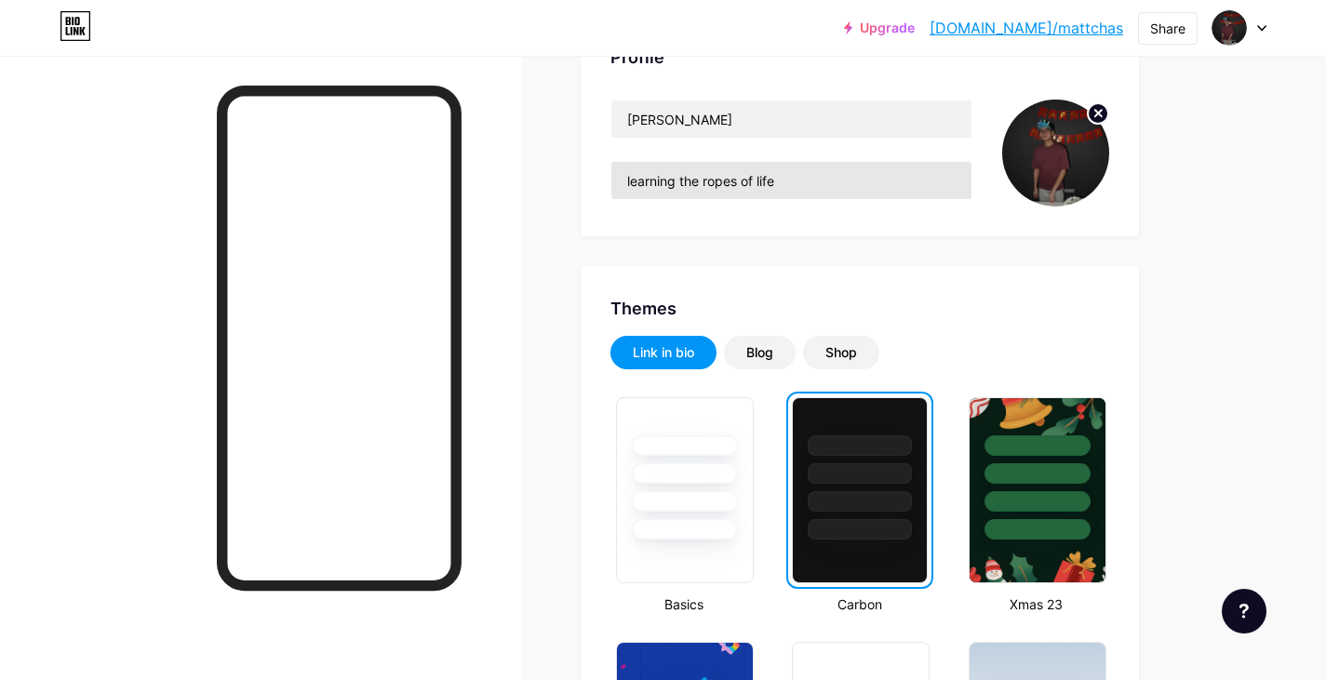
scroll to position [0, 0]
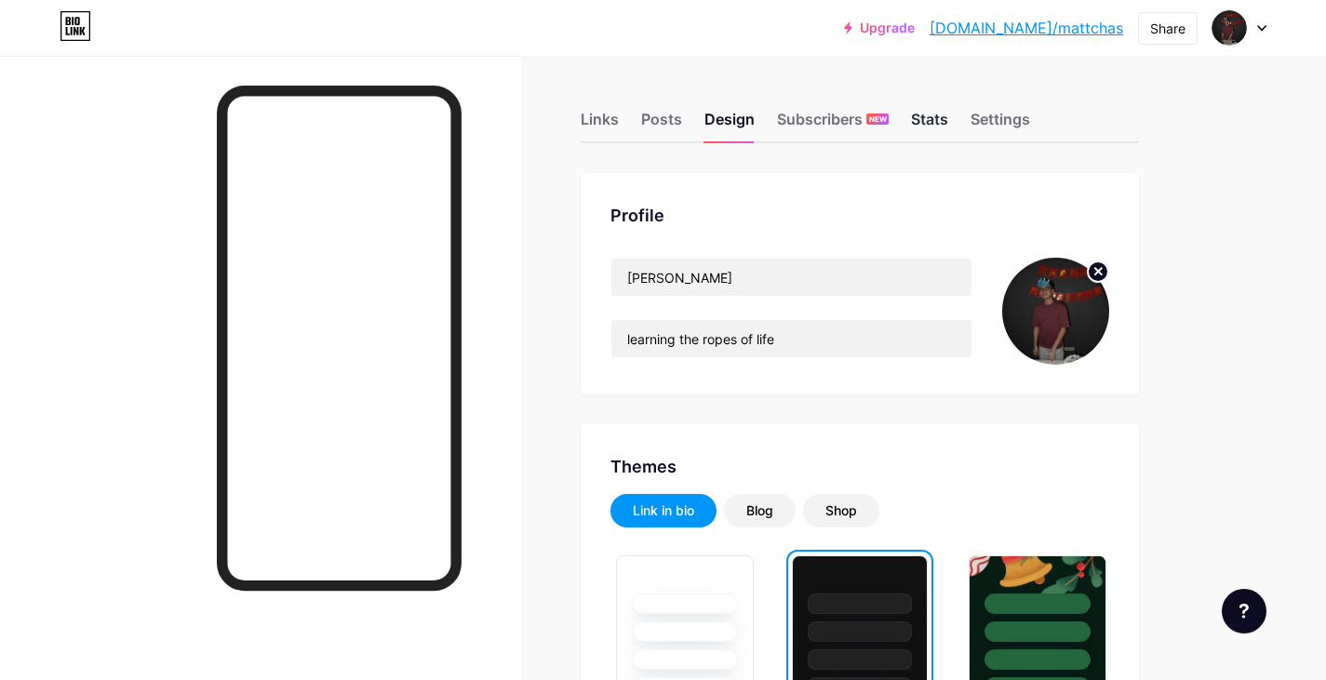
click at [936, 115] on div "Stats" at bounding box center [929, 124] width 37 height 33
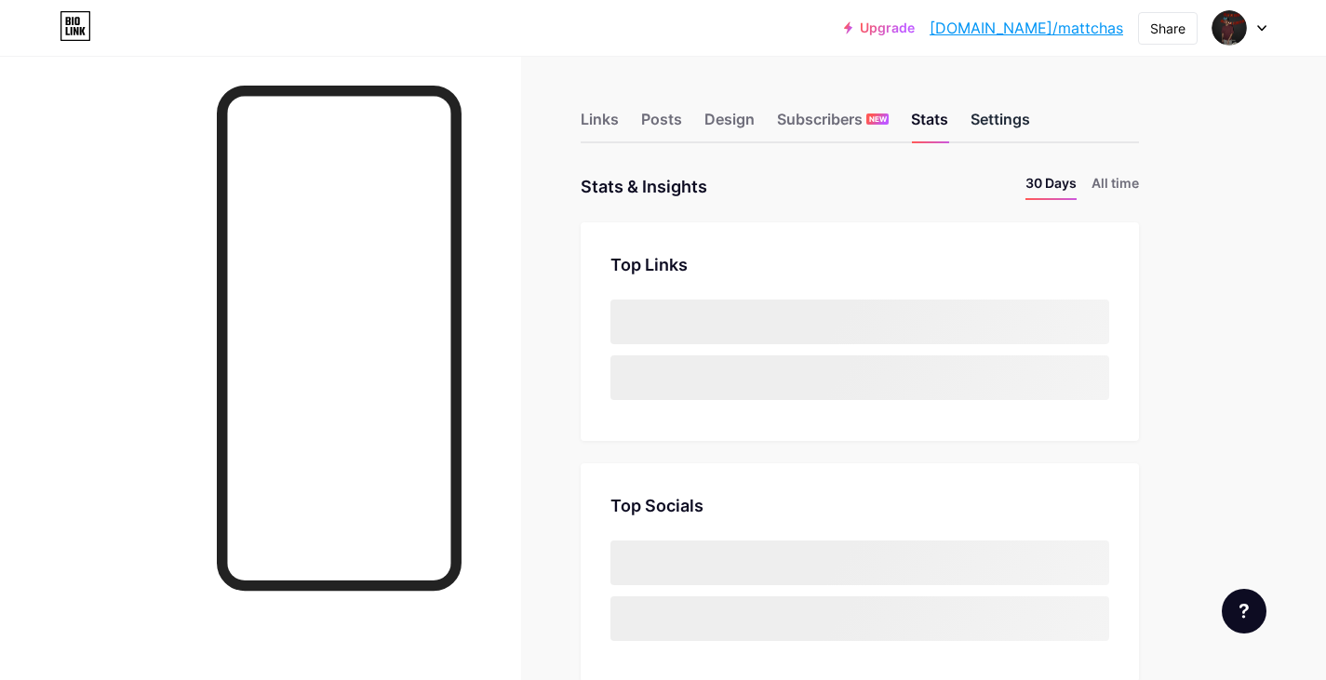
click at [997, 115] on div "Settings" at bounding box center [1001, 124] width 60 height 33
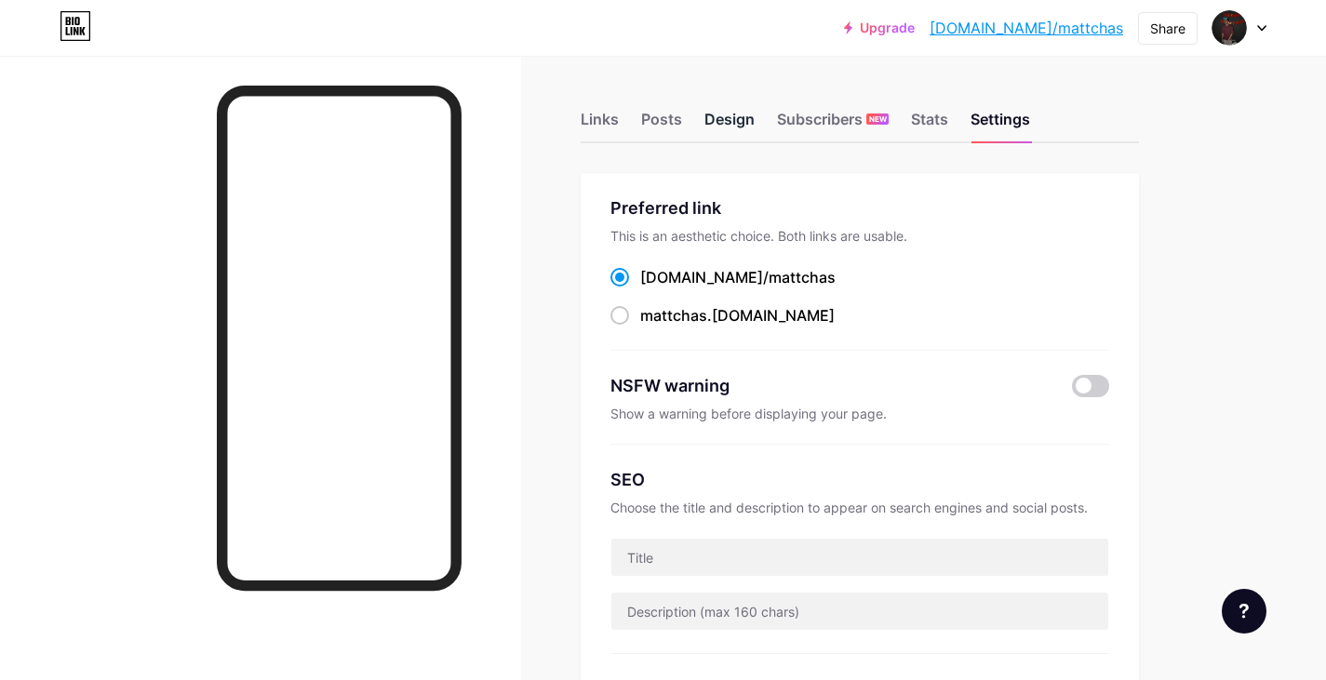
click at [731, 117] on div "Design" at bounding box center [729, 124] width 50 height 33
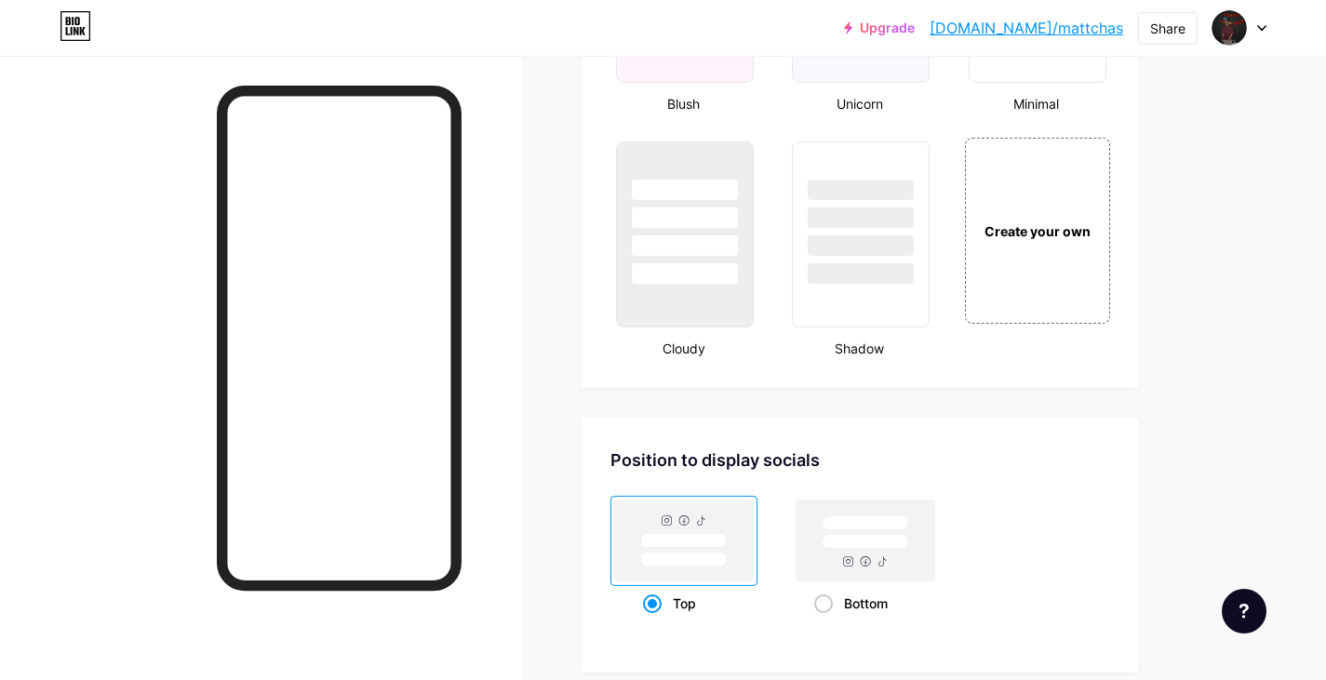
scroll to position [2233, 0]
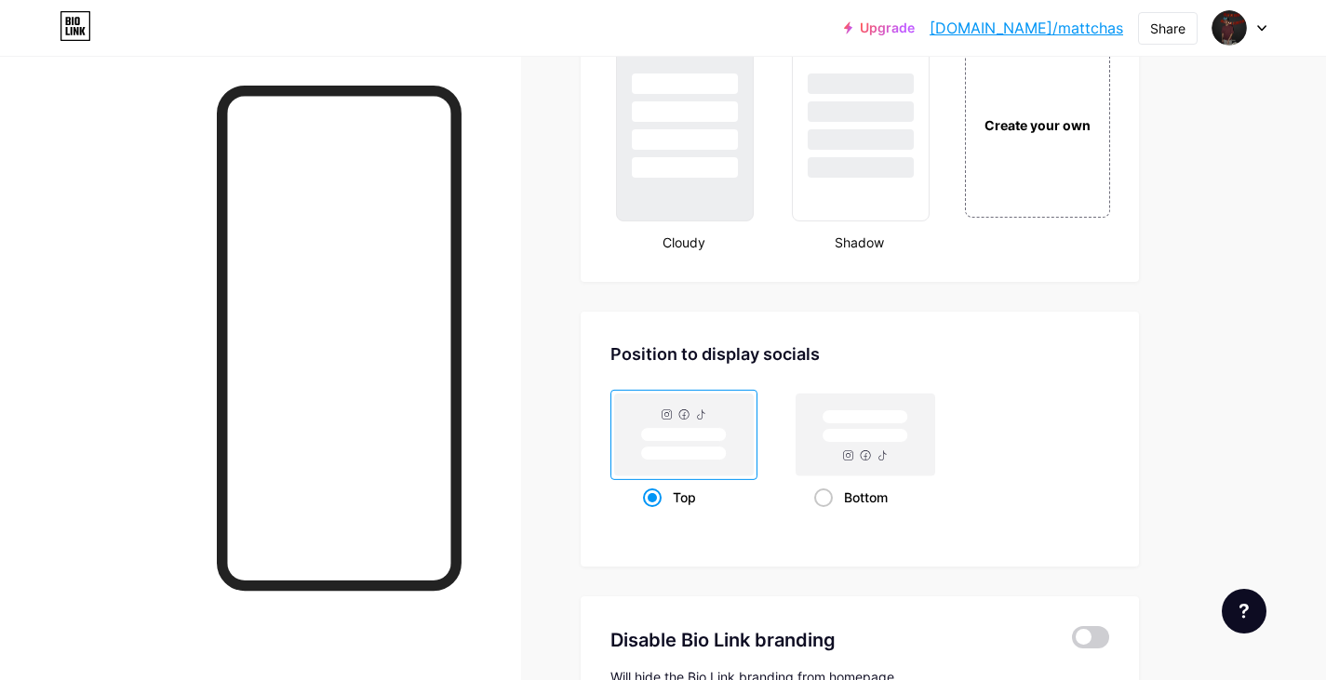
click at [691, 424] on rect at bounding box center [684, 435] width 139 height 82
click at [655, 515] on input "Top" at bounding box center [649, 521] width 12 height 12
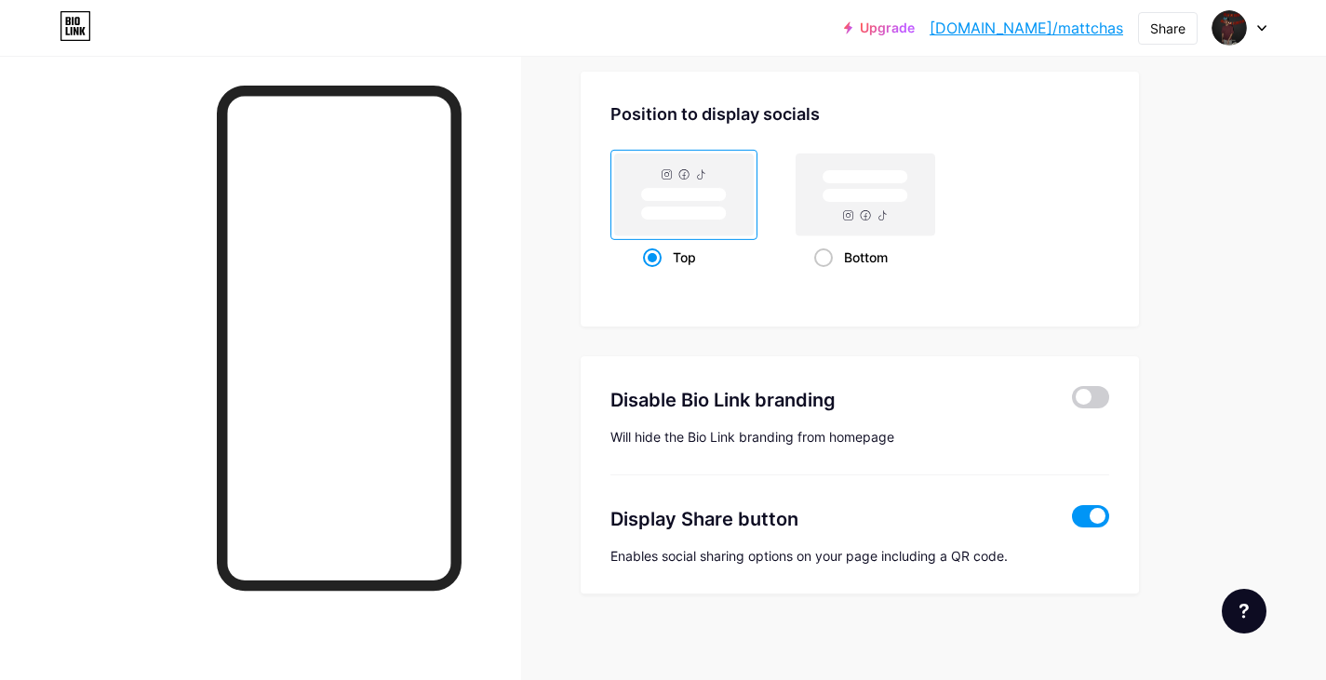
scroll to position [2481, 0]
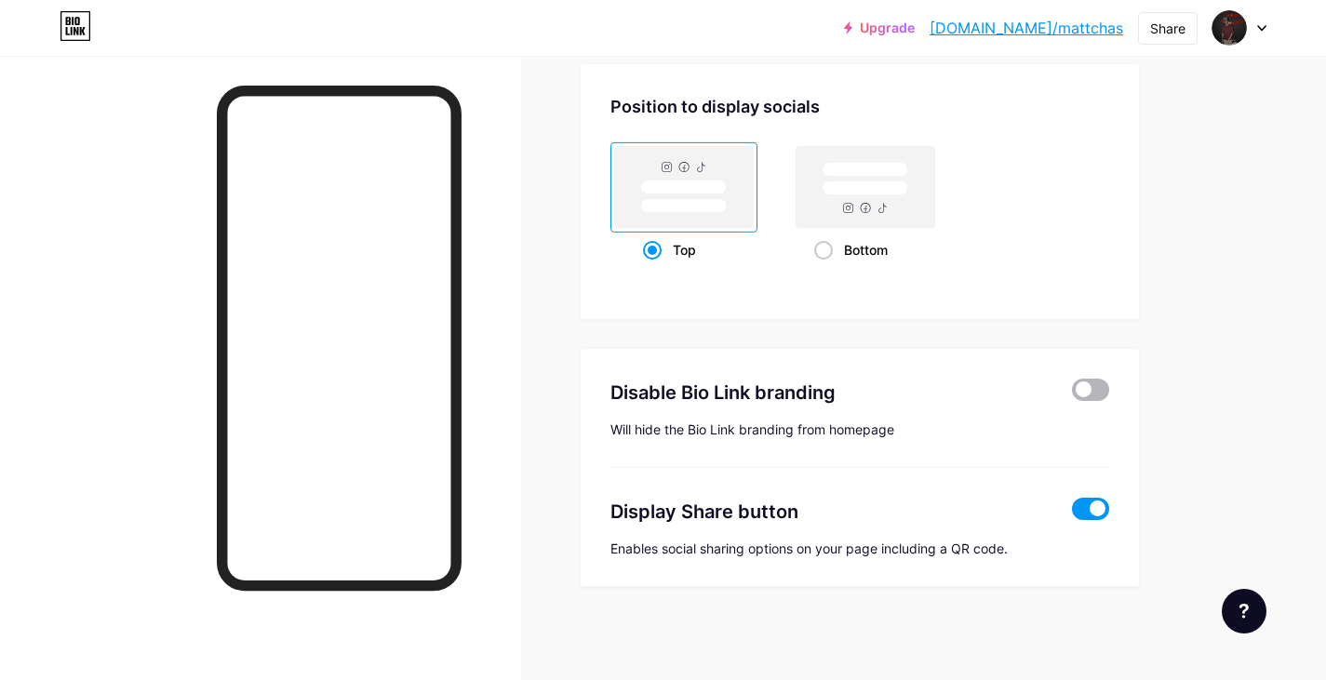
click at [1095, 384] on span at bounding box center [1090, 390] width 37 height 22
click at [1072, 395] on input "checkbox" at bounding box center [1072, 395] width 0 height 0
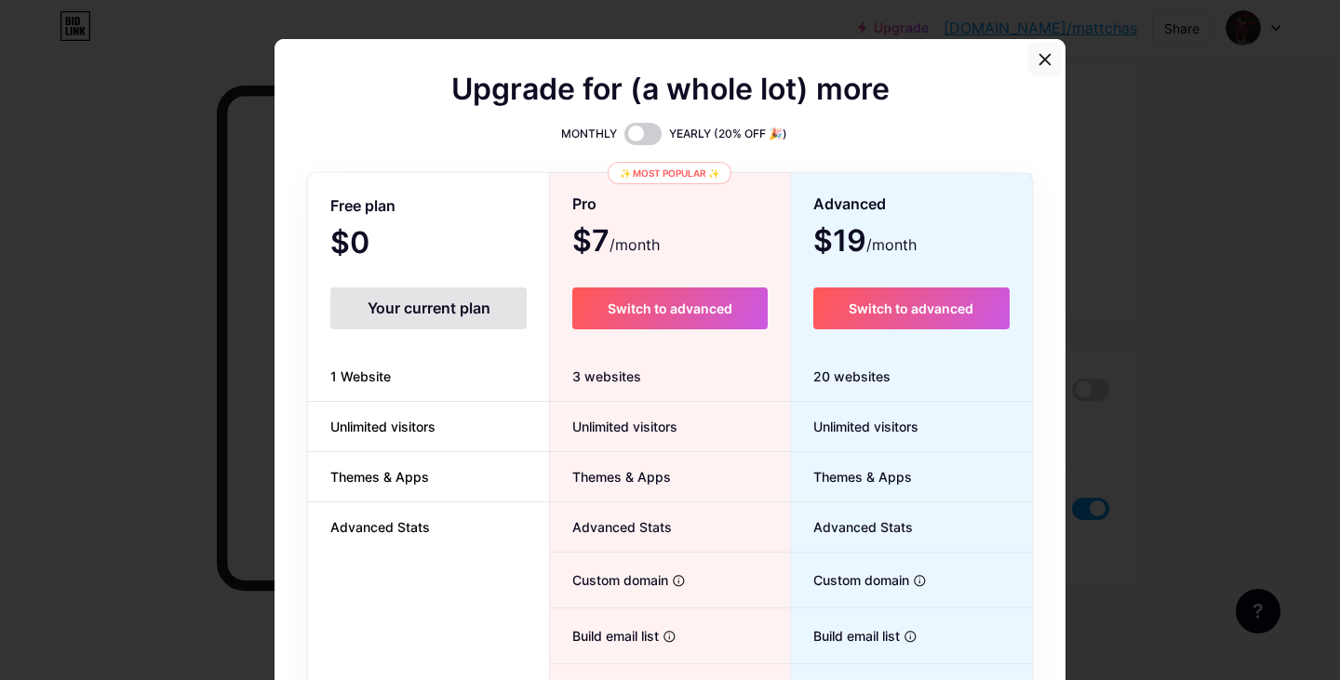
click at [1029, 57] on div at bounding box center [1044, 59] width 33 height 33
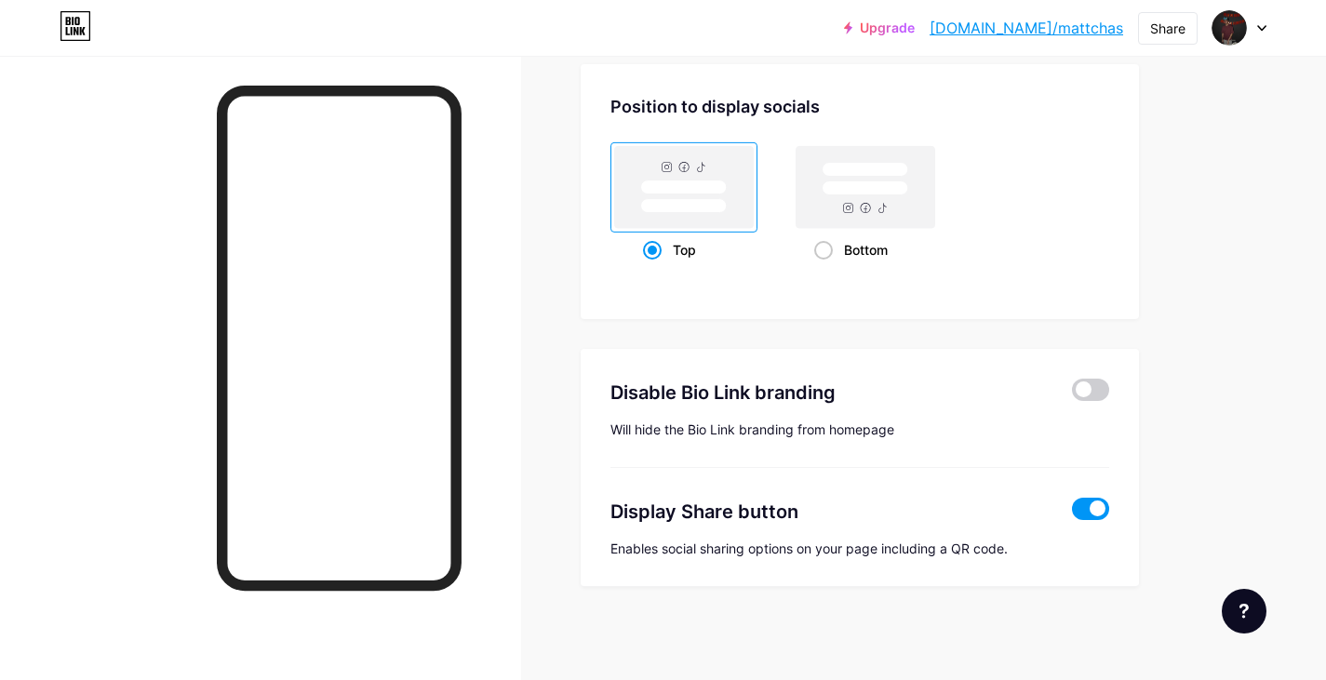
click at [1073, 515] on span at bounding box center [1090, 509] width 37 height 22
click at [1072, 514] on input "checkbox" at bounding box center [1072, 514] width 0 height 0
click at [1076, 516] on span at bounding box center [1090, 509] width 37 height 22
click at [1072, 514] on input "checkbox" at bounding box center [1072, 514] width 0 height 0
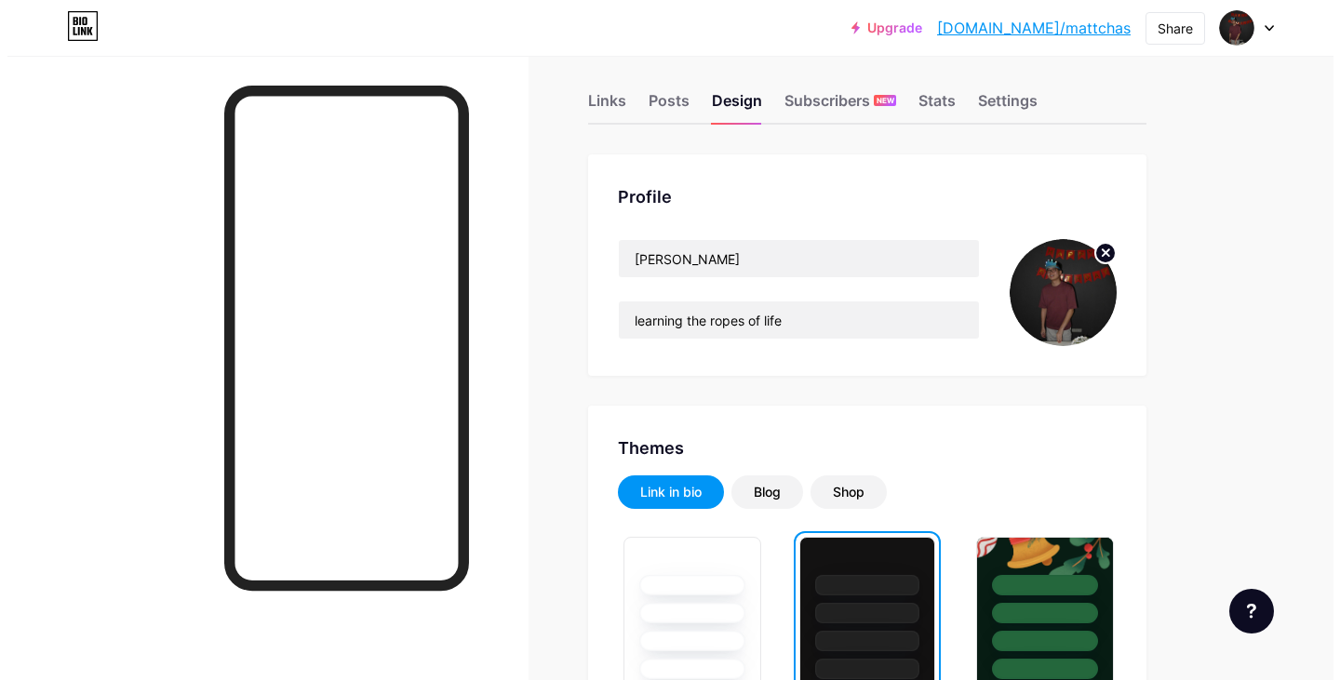
scroll to position [0, 0]
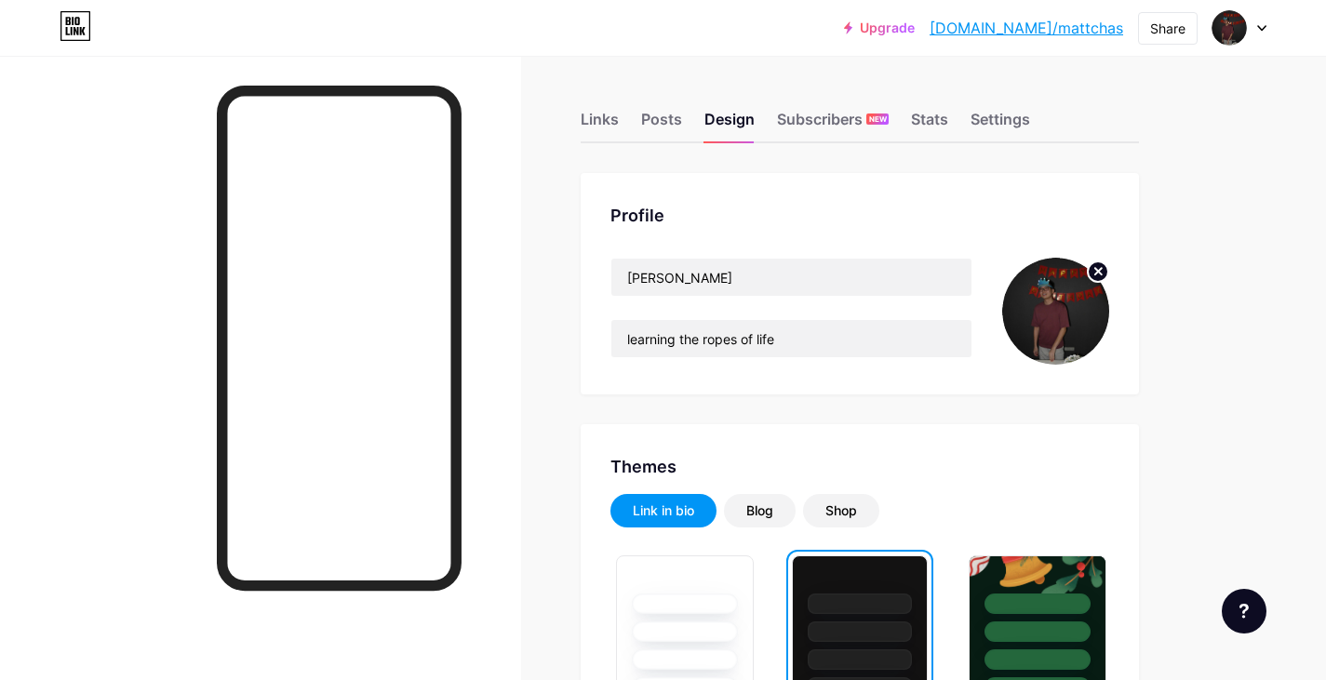
click at [621, 110] on div "Links Posts Design Subscribers NEW Stats Settings" at bounding box center [860, 110] width 558 height 65
click at [612, 113] on div "Links" at bounding box center [600, 124] width 38 height 33
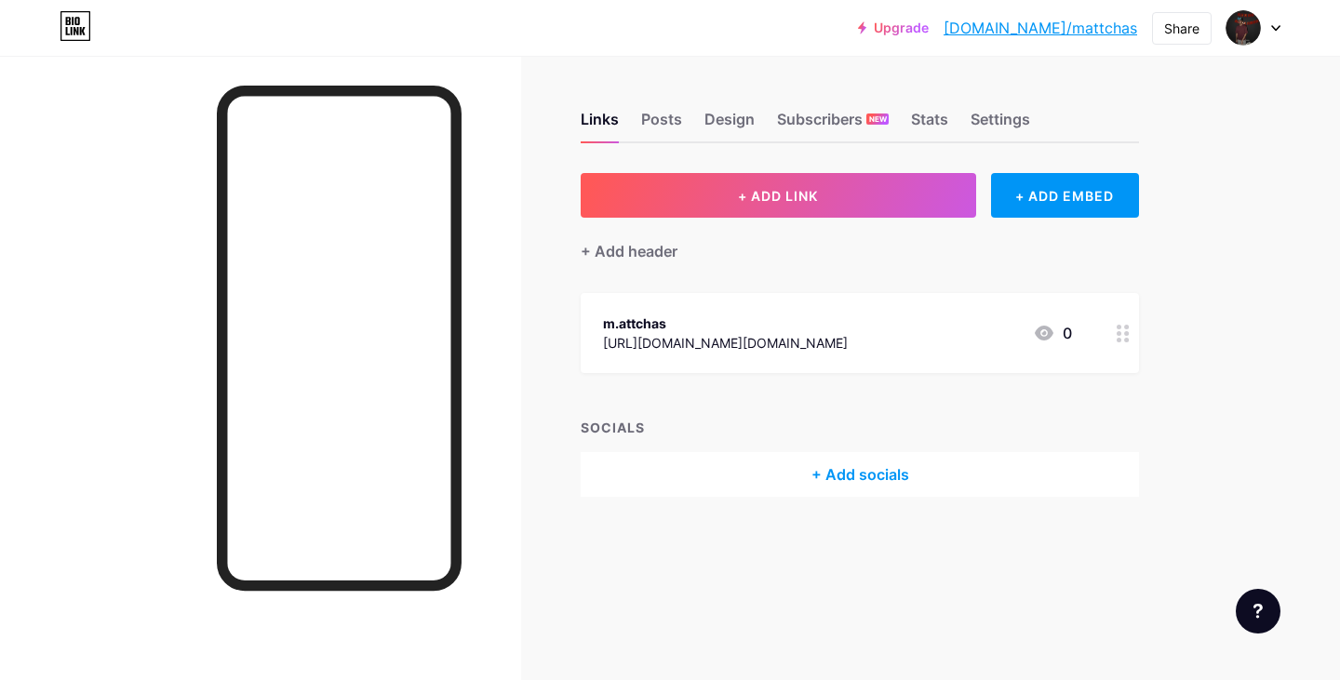
click at [938, 463] on div "+ Add socials" at bounding box center [860, 474] width 558 height 45
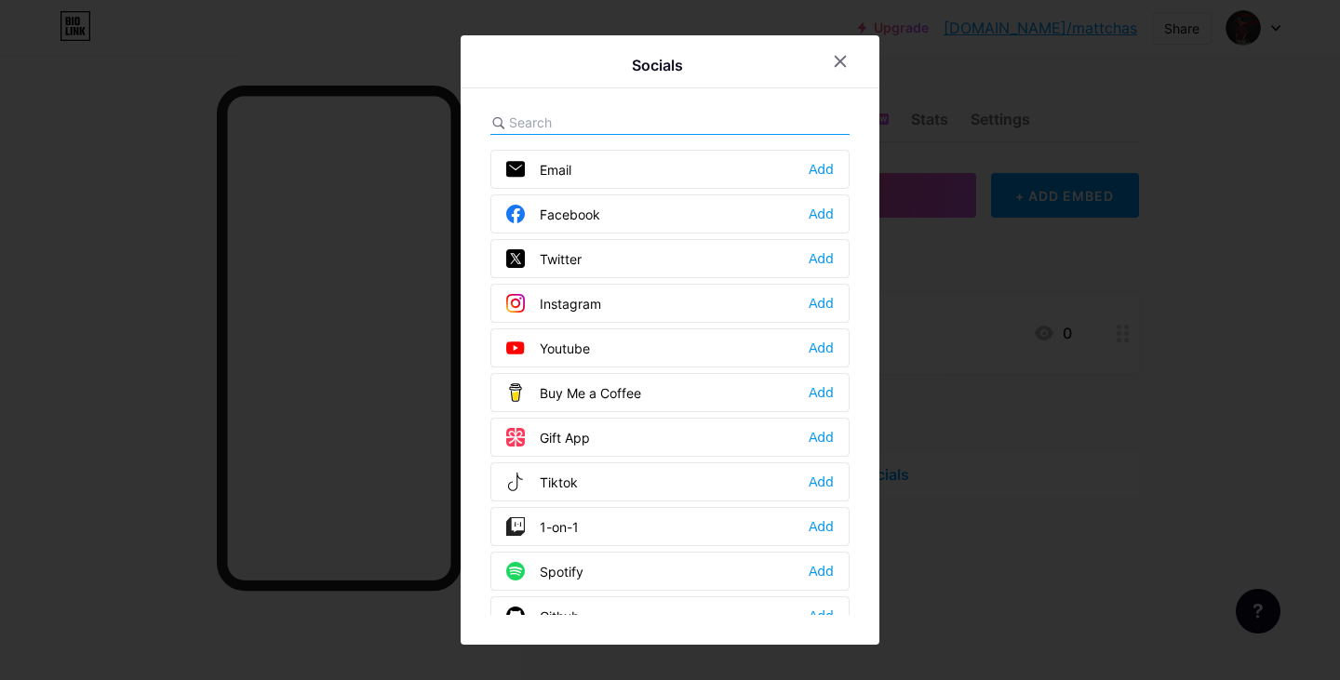
scroll to position [93, 0]
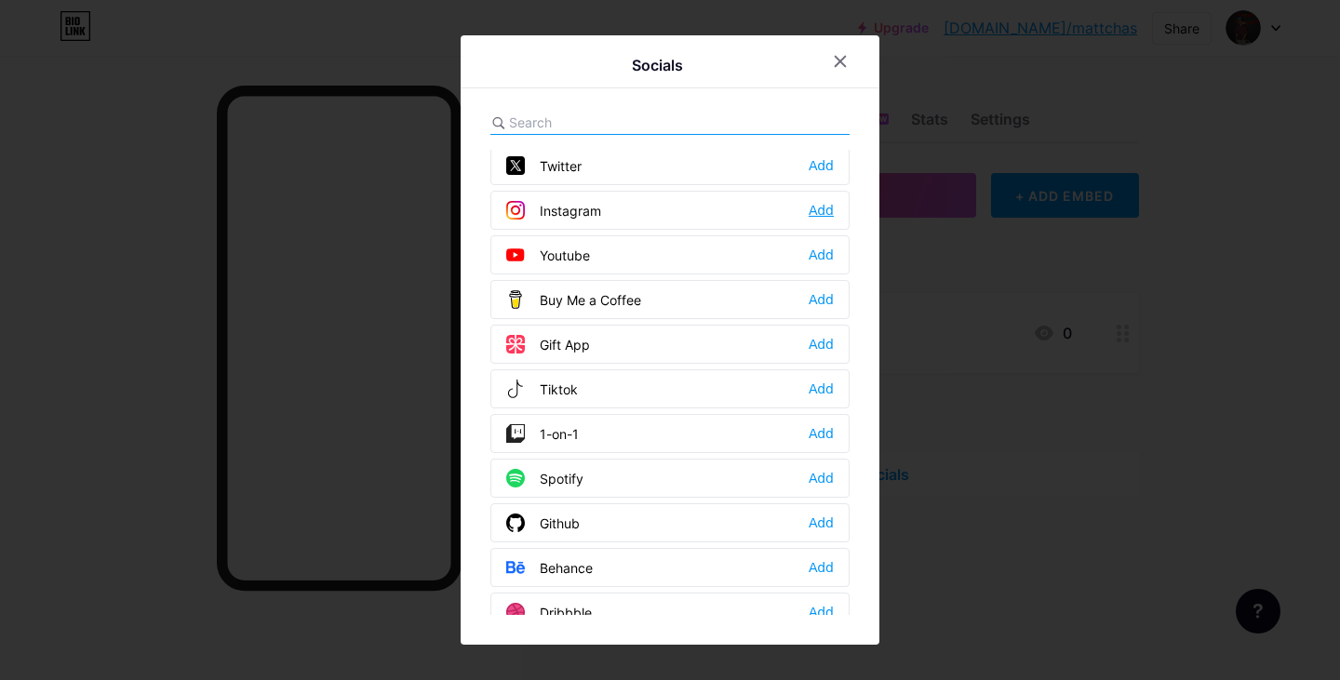
click at [820, 208] on div "Add" at bounding box center [821, 210] width 25 height 19
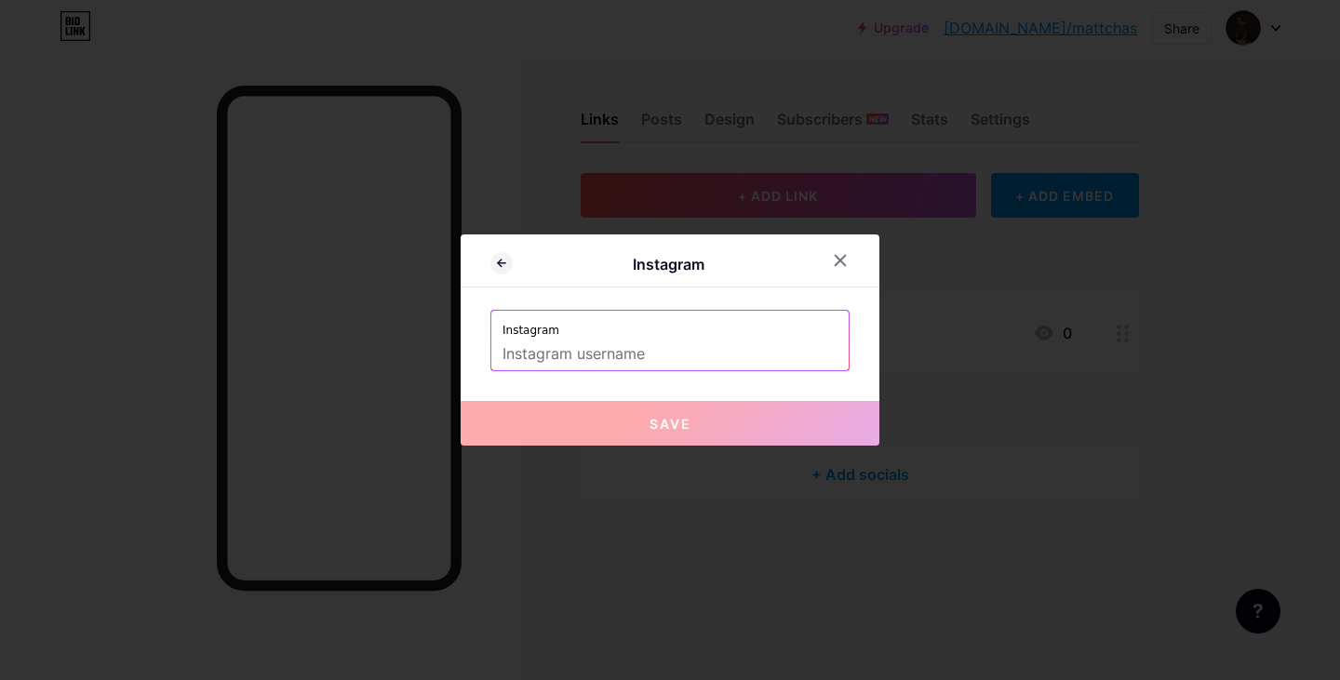
click at [691, 365] on input "text" at bounding box center [669, 355] width 335 height 32
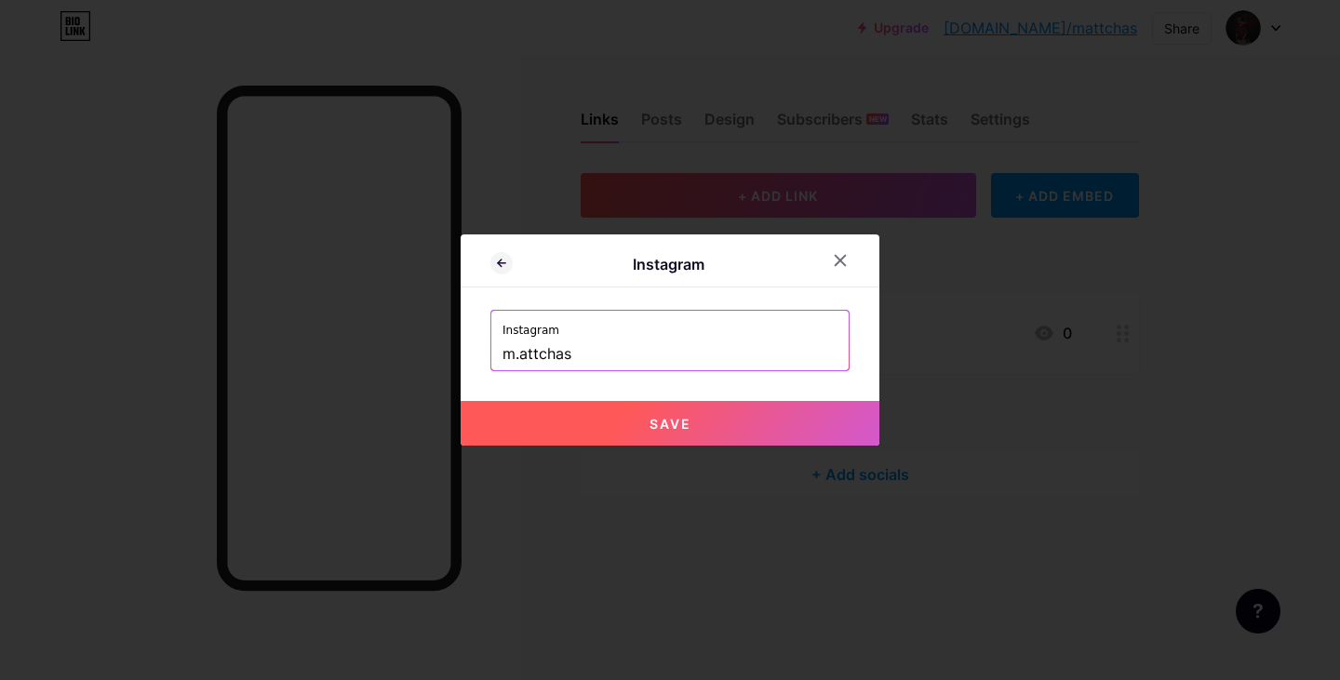
click at [691, 413] on button "Save" at bounding box center [670, 423] width 419 height 45
type input "[URL][DOMAIN_NAME][DOMAIN_NAME]"
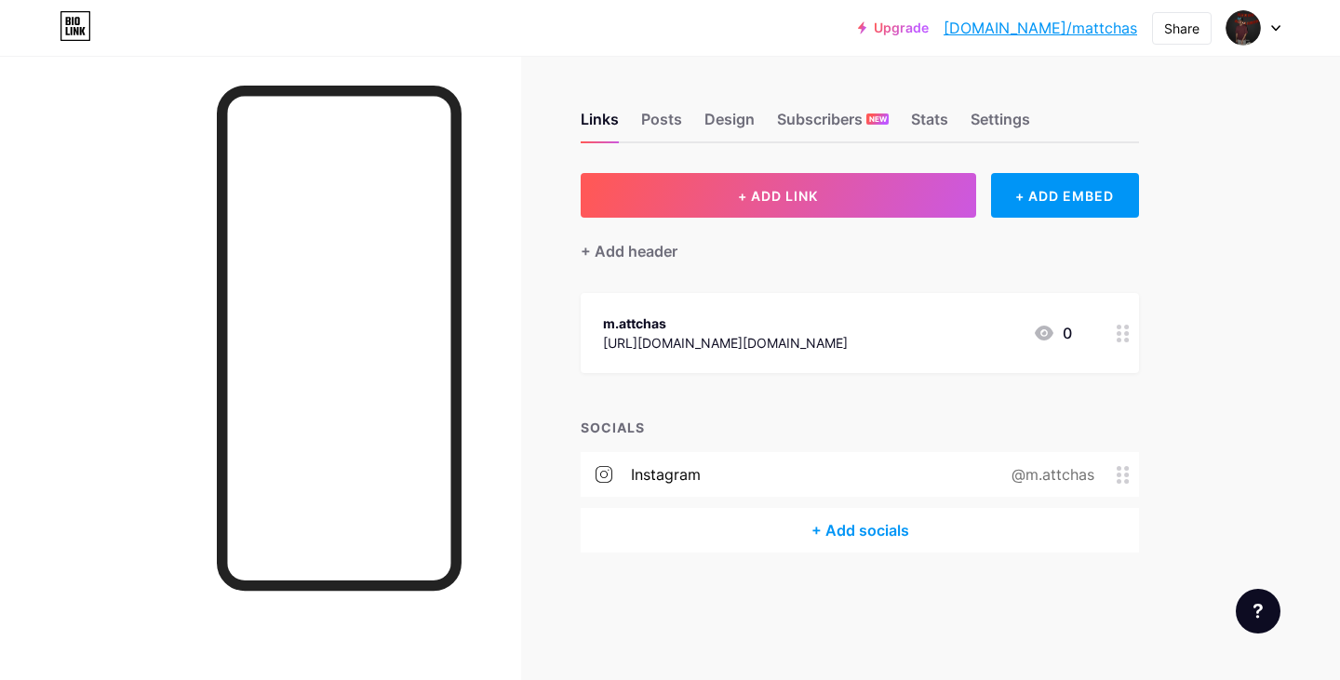
click at [861, 522] on div "+ Add socials" at bounding box center [860, 530] width 558 height 45
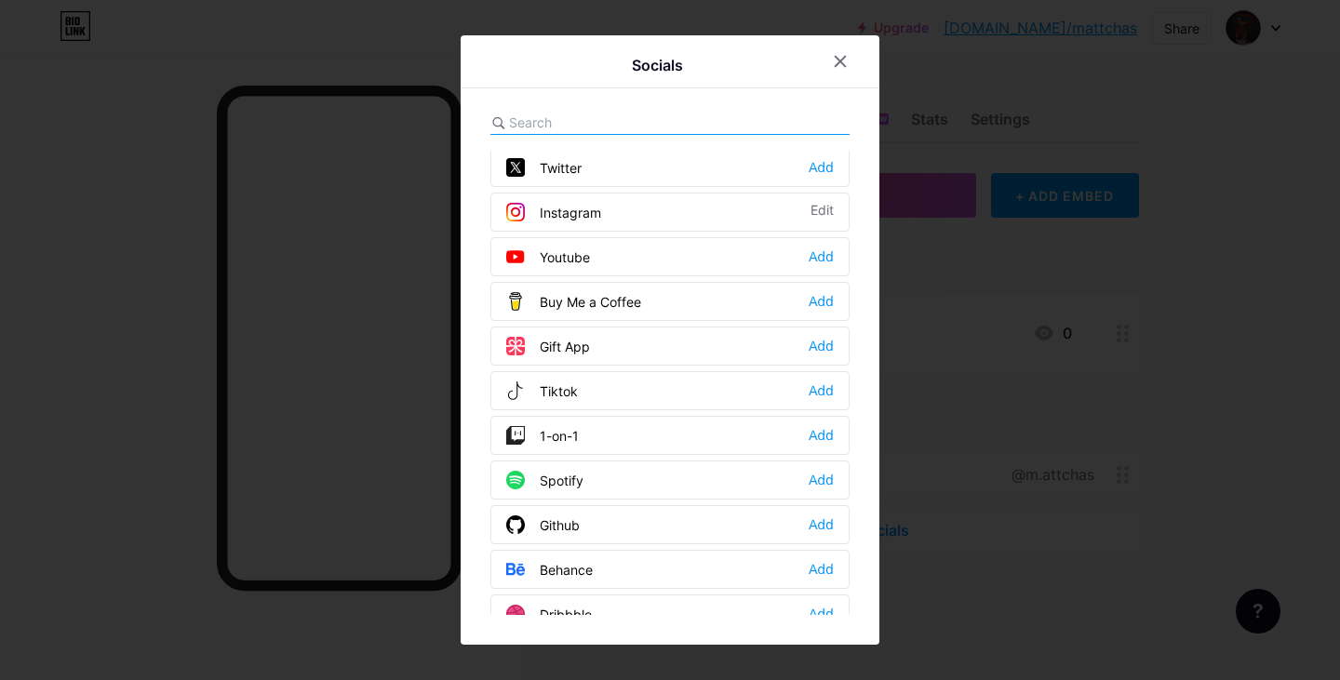
scroll to position [186, 0]
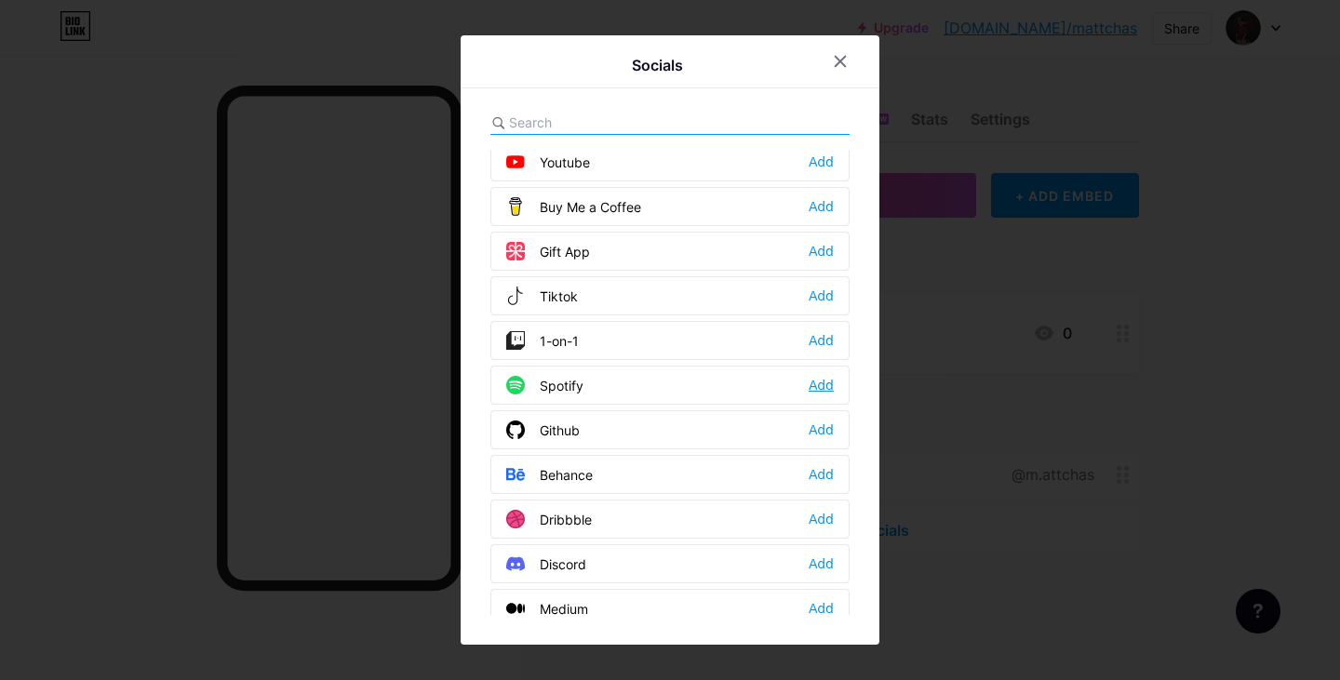
click at [809, 382] on div "Add" at bounding box center [821, 385] width 25 height 19
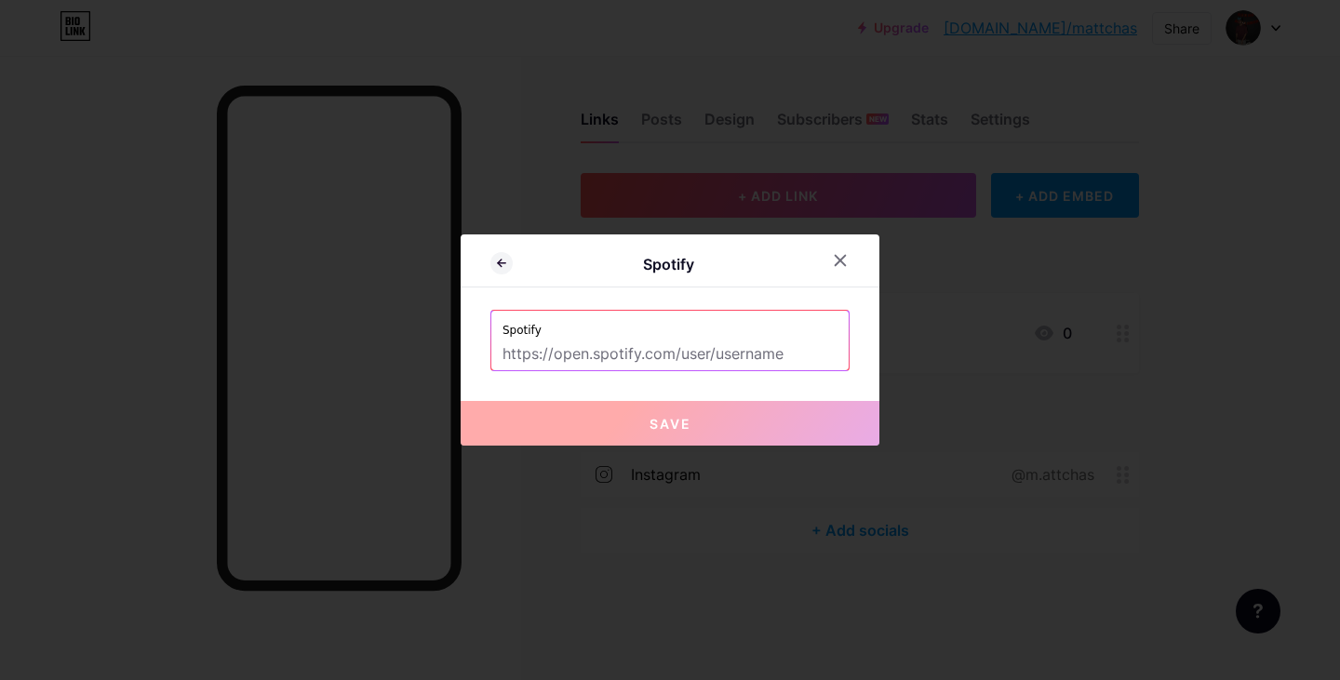
click at [693, 356] on input "text" at bounding box center [669, 355] width 335 height 32
click at [711, 364] on input "text" at bounding box center [669, 355] width 335 height 32
paste input "[URL][DOMAIN_NAME]"
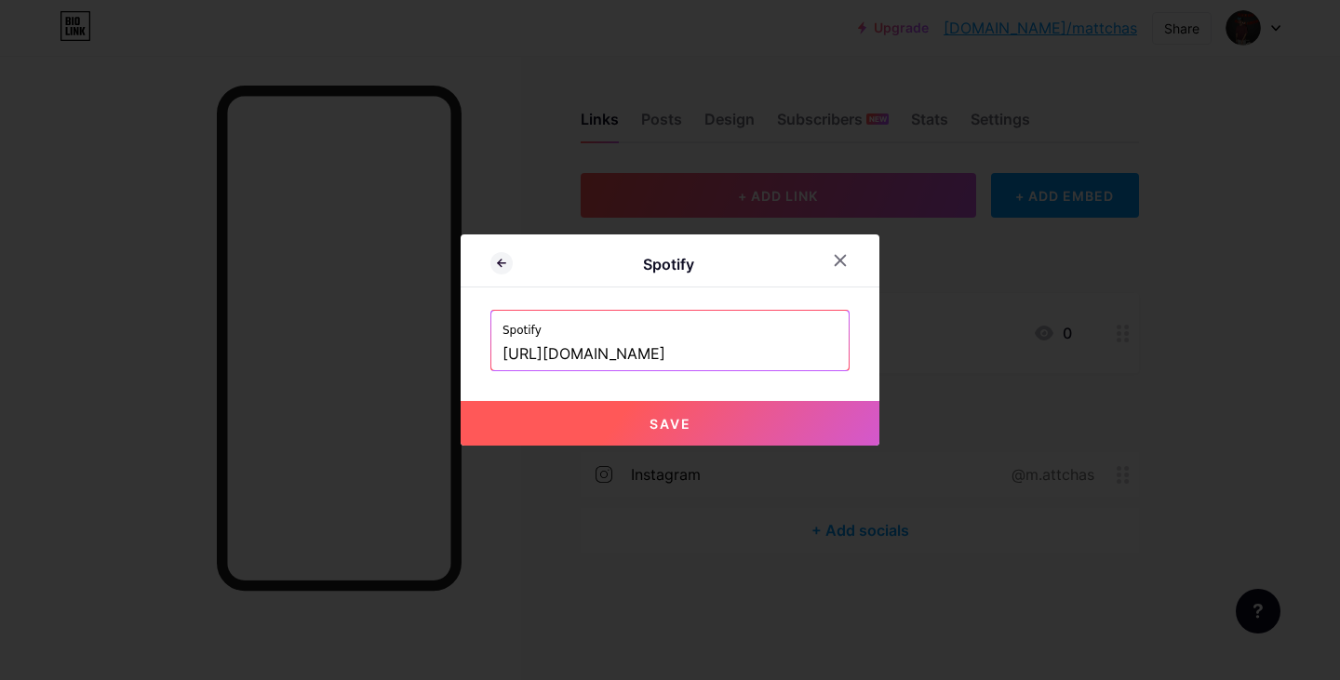
type input "[URL][DOMAIN_NAME]"
click at [809, 416] on button "Save" at bounding box center [670, 423] width 419 height 45
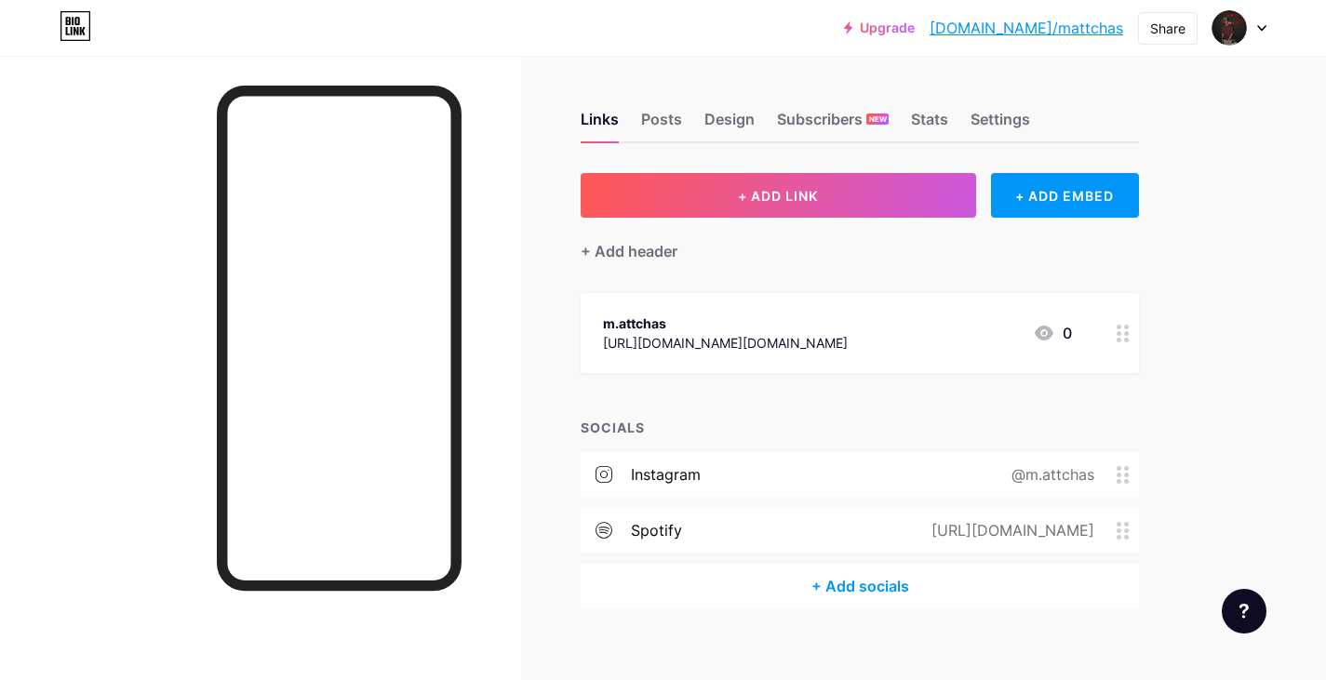
click at [1122, 325] on icon at bounding box center [1123, 334] width 13 height 18
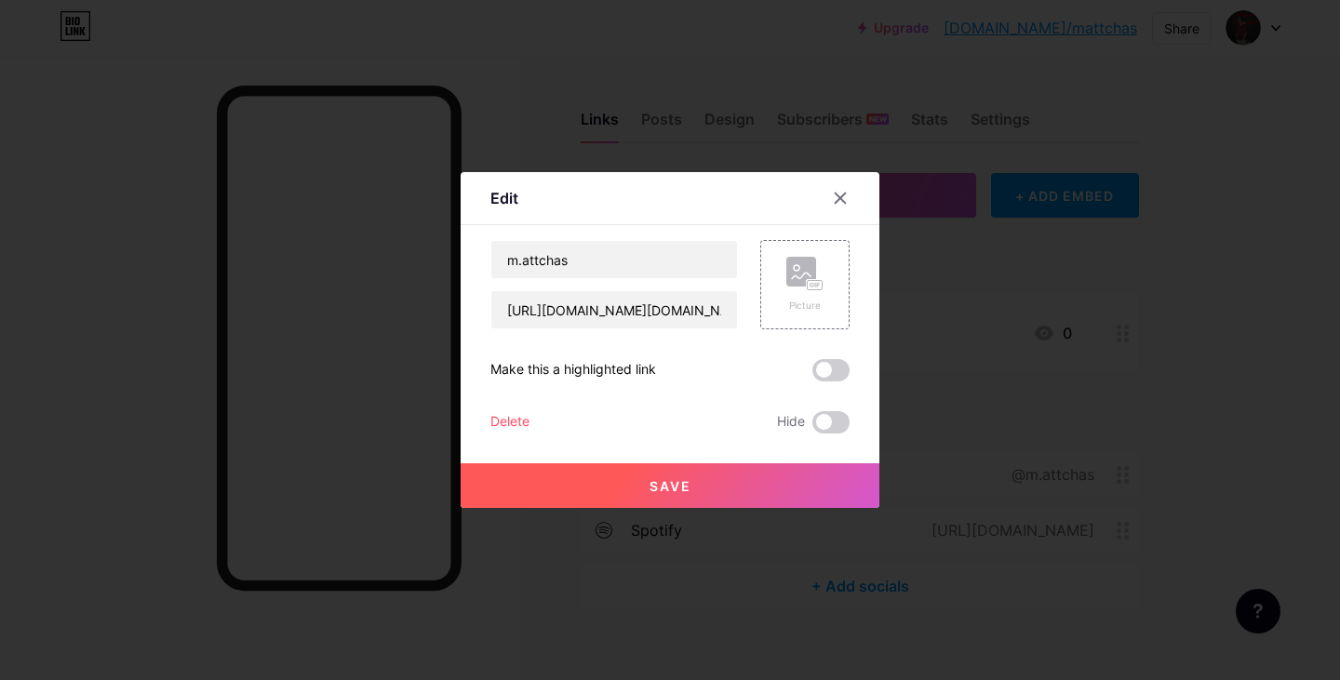
click at [496, 422] on div "Delete" at bounding box center [509, 422] width 39 height 22
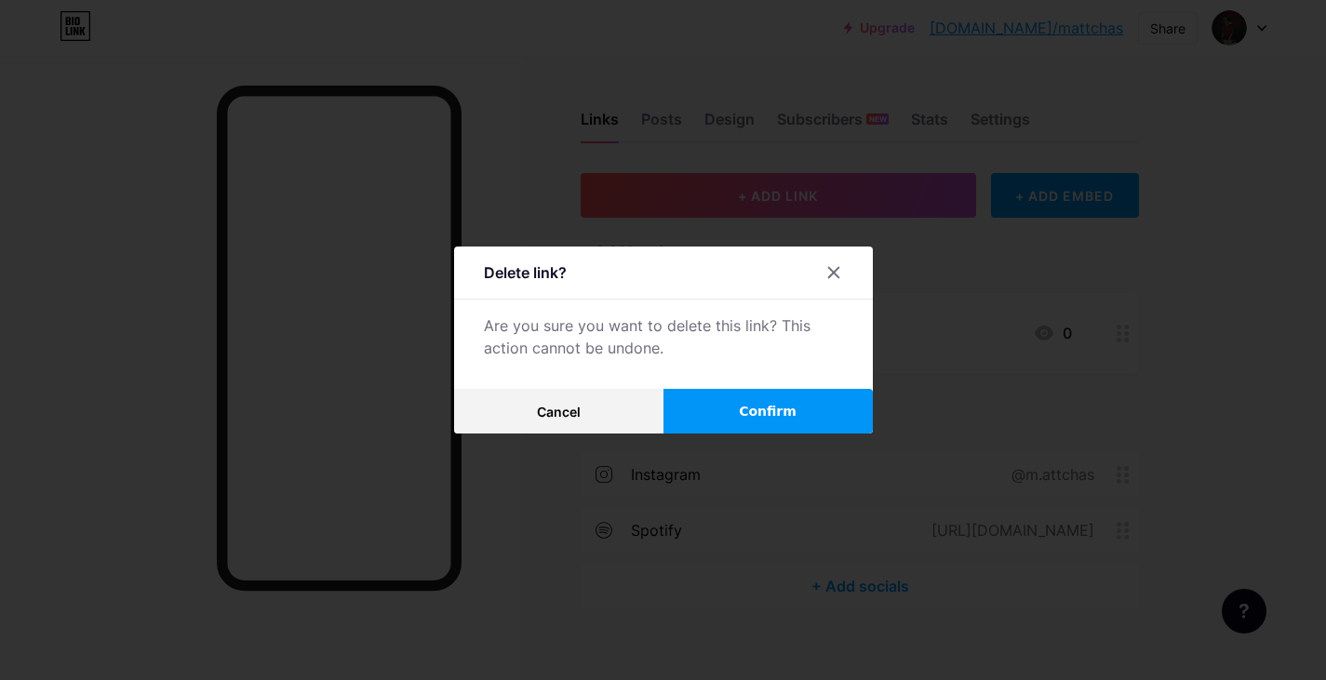
click at [706, 406] on button "Confirm" at bounding box center [767, 411] width 209 height 45
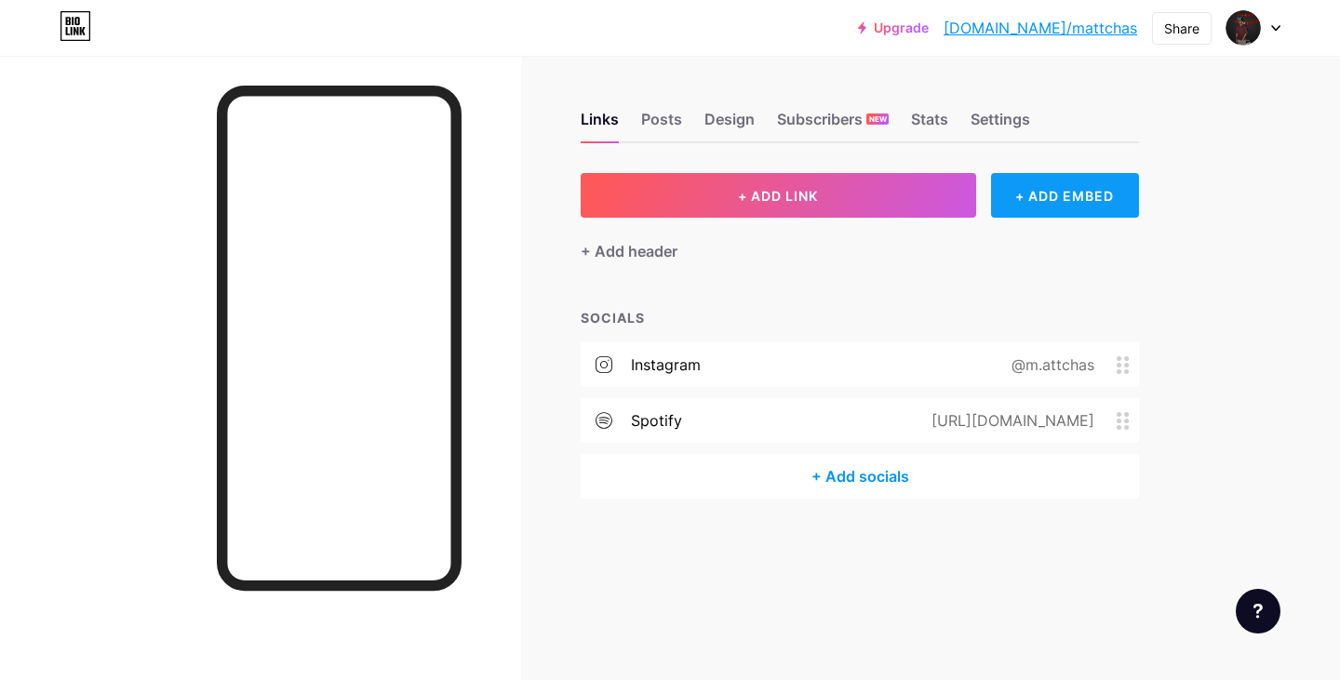
click at [1024, 194] on div "+ ADD EMBED" at bounding box center [1065, 195] width 148 height 45
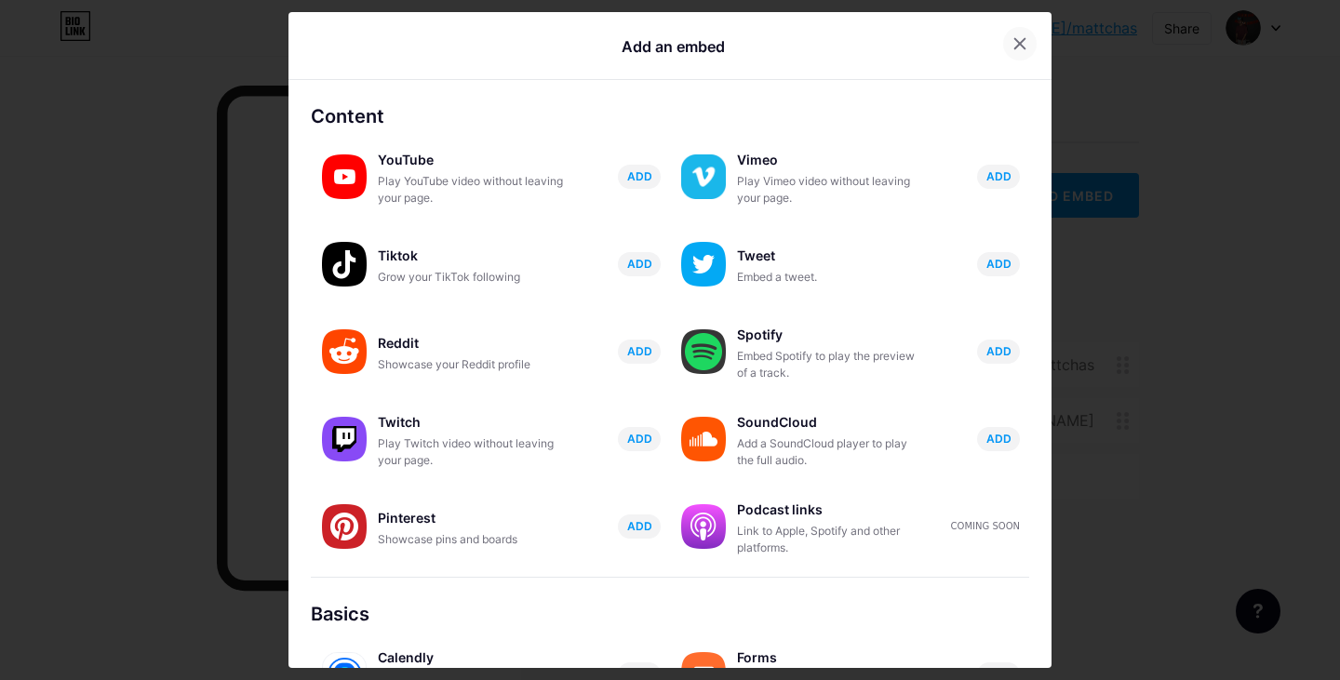
click at [1012, 37] on icon at bounding box center [1019, 43] width 15 height 15
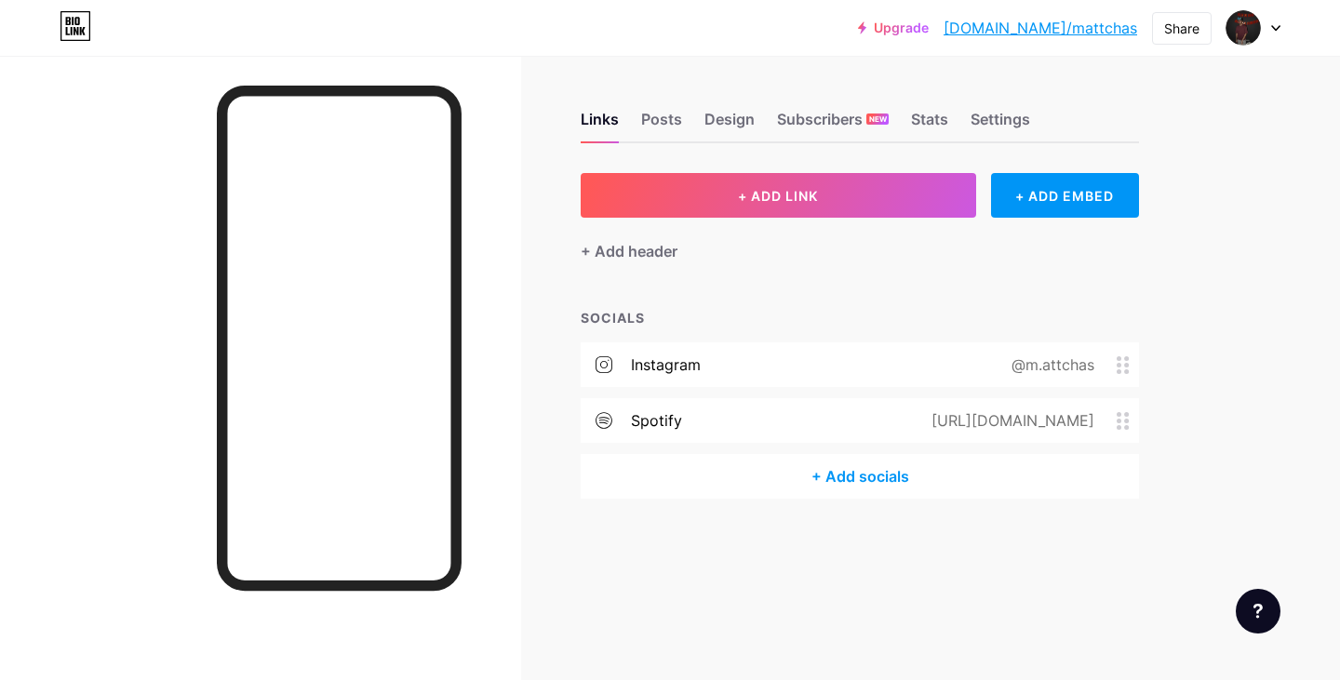
click at [1234, 348] on div "Upgrade [DOMAIN_NAME]/mattch... [DOMAIN_NAME]/mattchas Share Switch accounts [P…" at bounding box center [670, 340] width 1340 height 680
click at [1177, 17] on div "Share" at bounding box center [1182, 28] width 60 height 33
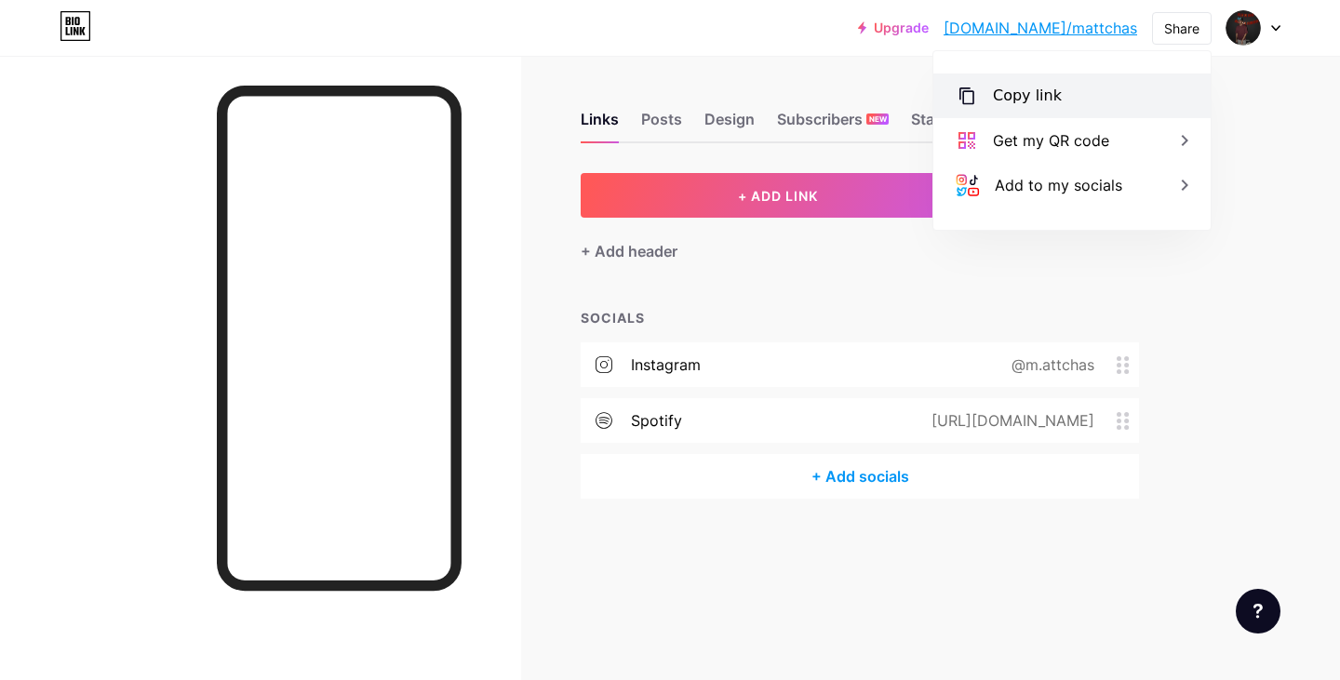
click at [1089, 98] on div "Copy link" at bounding box center [1071, 96] width 277 height 45
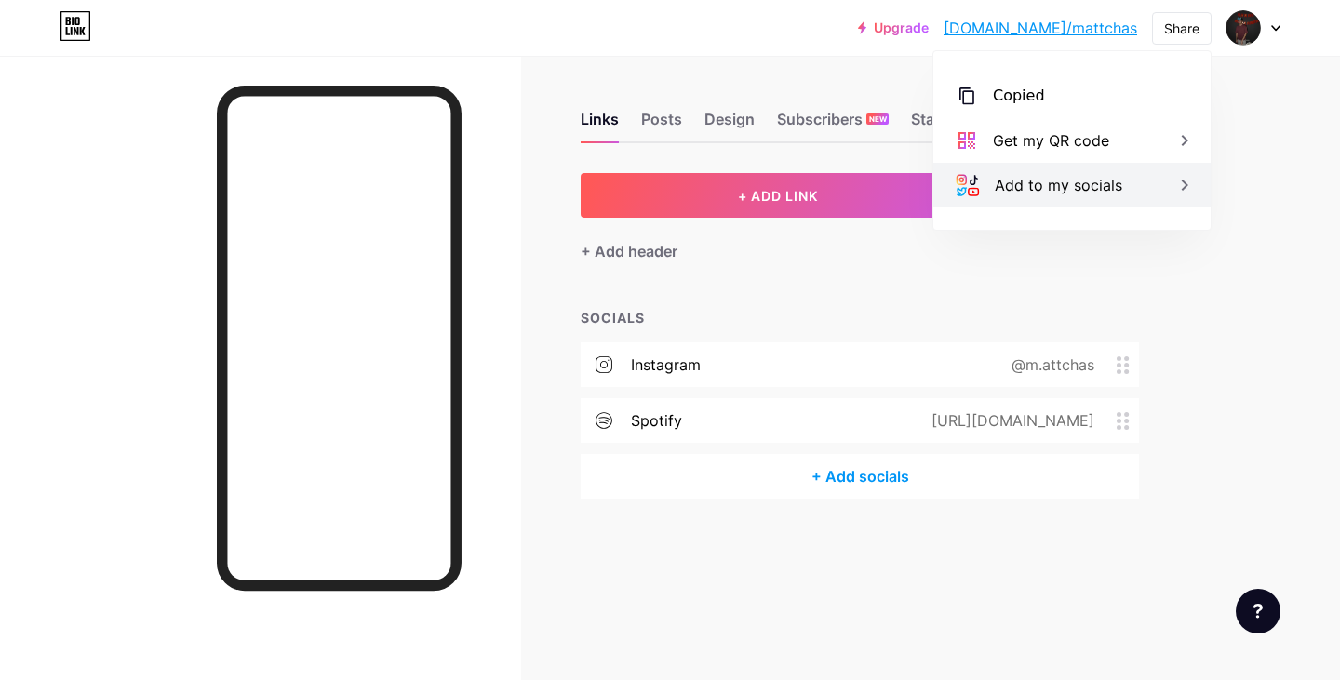
click at [1083, 187] on div "Add to my socials" at bounding box center [1058, 185] width 127 height 22
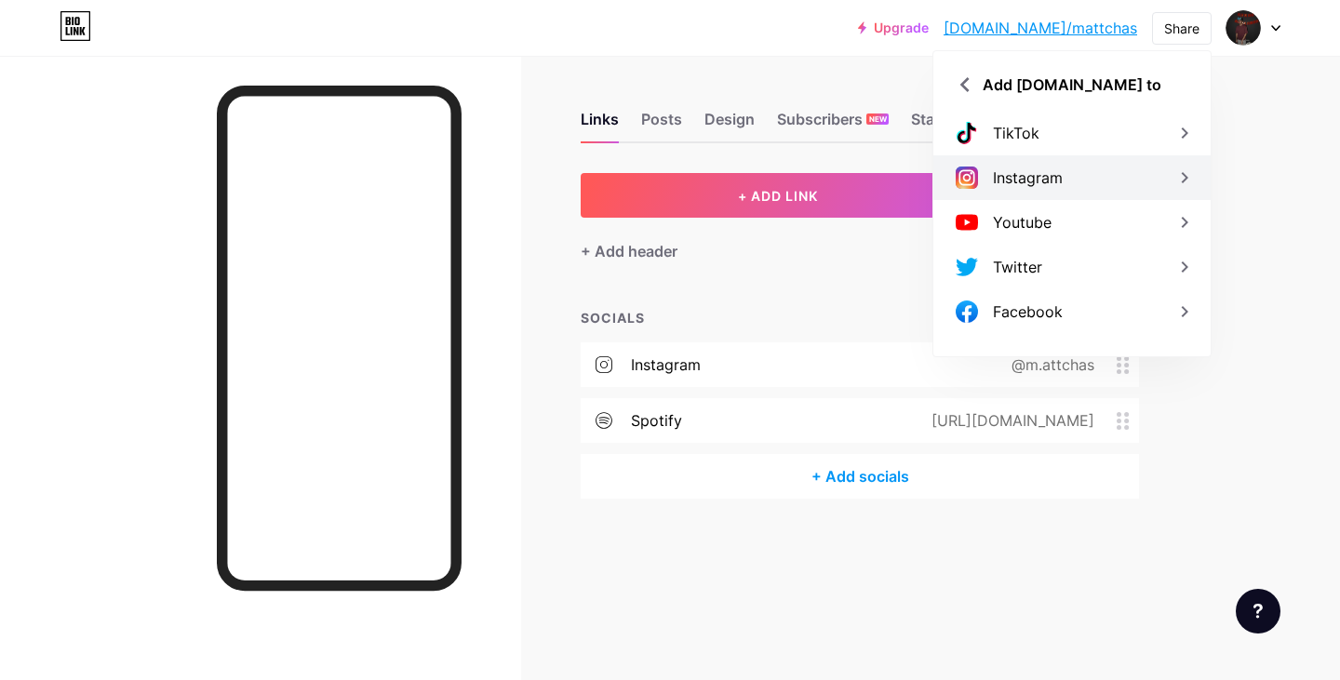
click at [1083, 186] on div "Instagram" at bounding box center [1071, 177] width 277 height 45
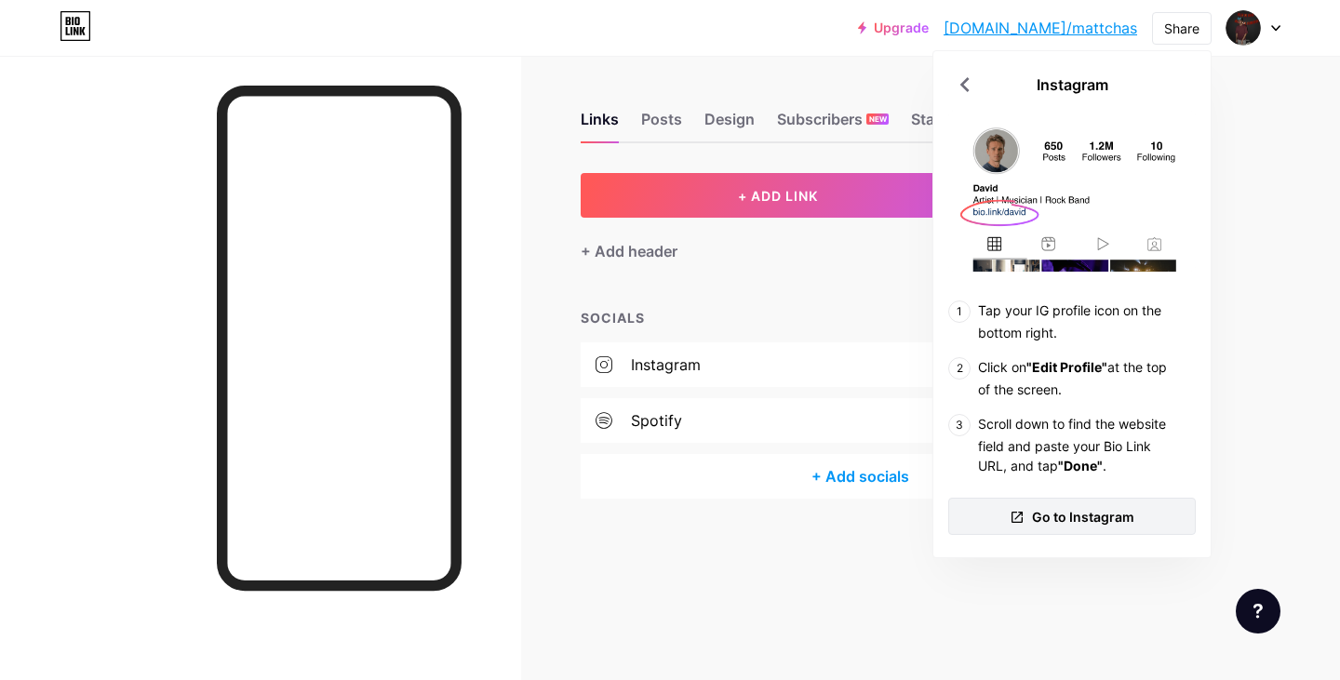
click at [1101, 509] on span "Go to Instagram" at bounding box center [1083, 517] width 102 height 20
click at [1065, 23] on link "[DOMAIN_NAME]/mattchas" at bounding box center [1041, 28] width 194 height 22
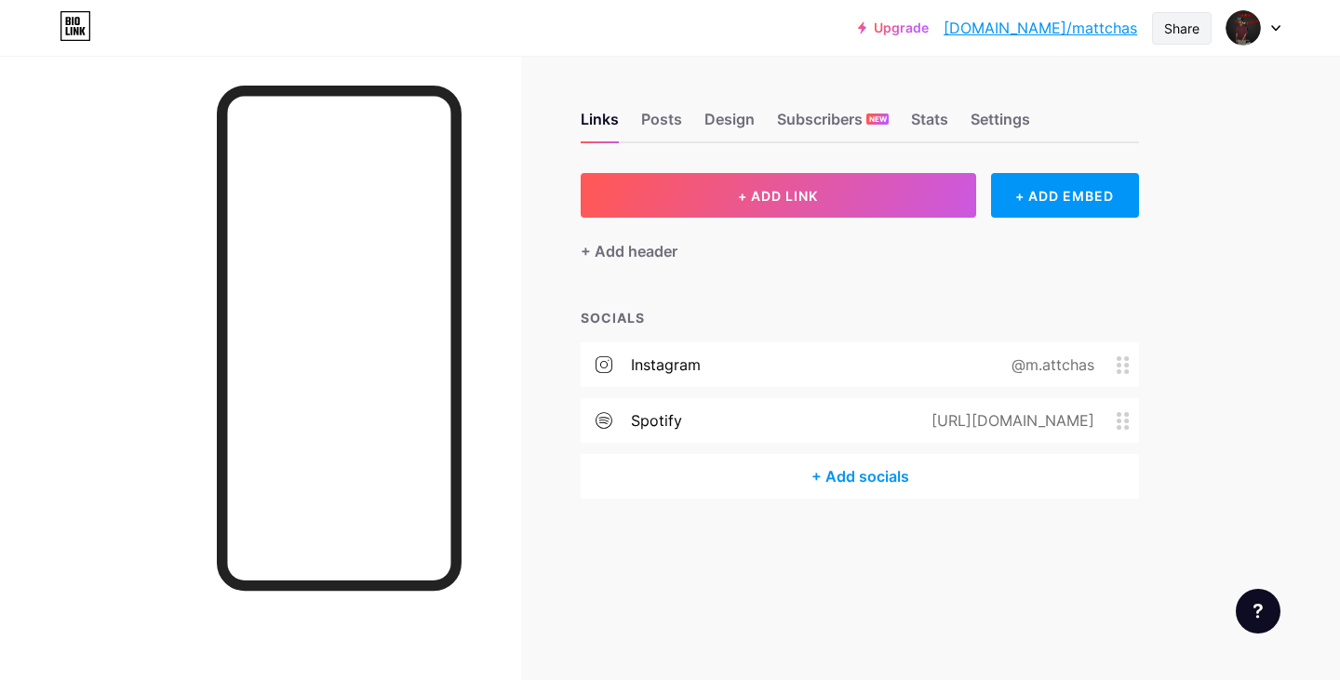
click at [1164, 25] on div "Share" at bounding box center [1181, 29] width 35 height 20
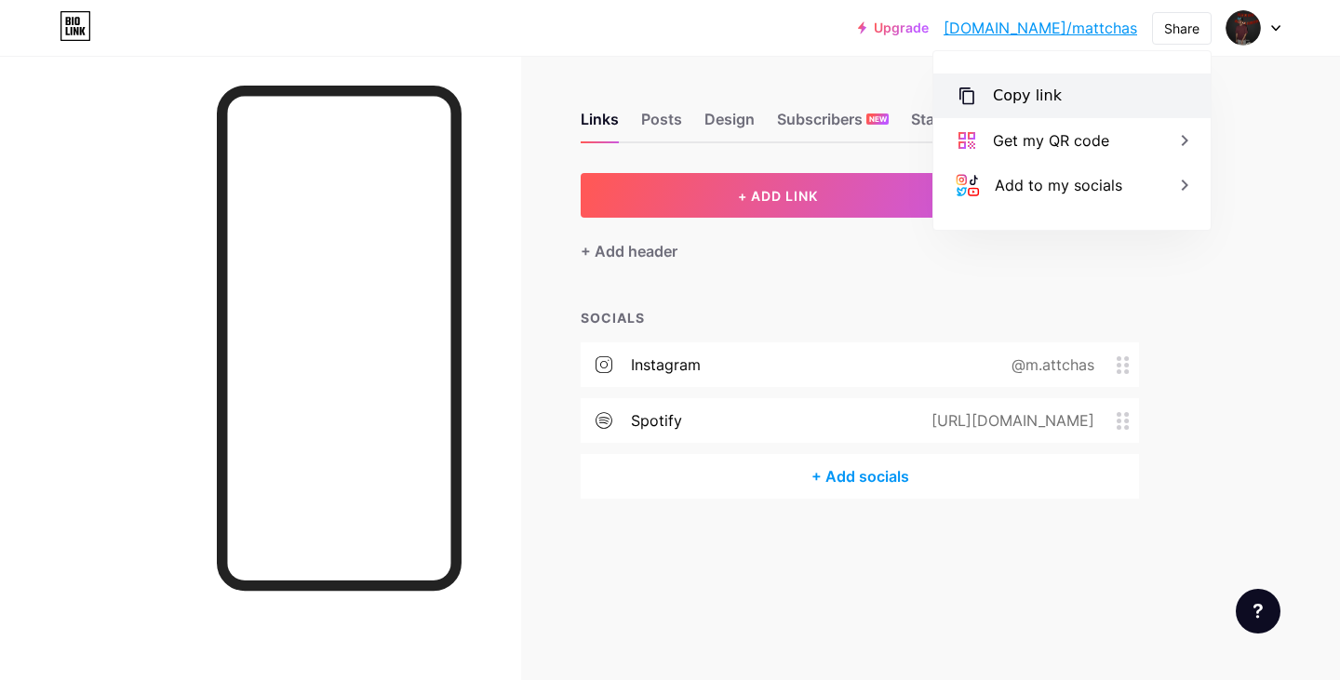
click at [1142, 84] on div "Copy link" at bounding box center [1071, 96] width 277 height 45
click at [1157, 95] on div "Copied" at bounding box center [1071, 96] width 277 height 45
